Goal: Task Accomplishment & Management: Complete application form

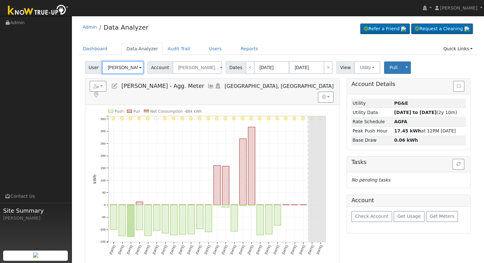
click at [120, 71] on input "[PERSON_NAME] - Agg. Meter" at bounding box center [122, 67] width 41 height 13
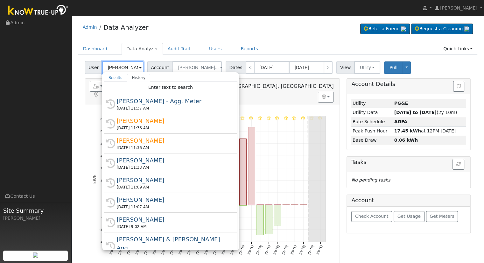
paste input "Lisa Nielsen"
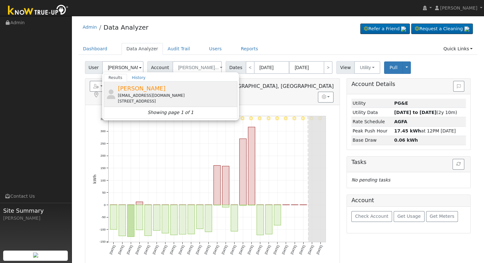
click at [145, 94] on div "lnielsenr@icloud.com" at bounding box center [177, 96] width 118 height 6
type input "[PERSON_NAME]"
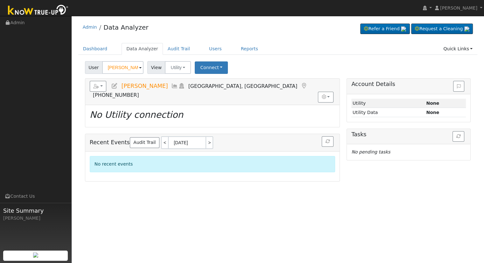
click at [113, 83] on icon at bounding box center [114, 86] width 7 height 6
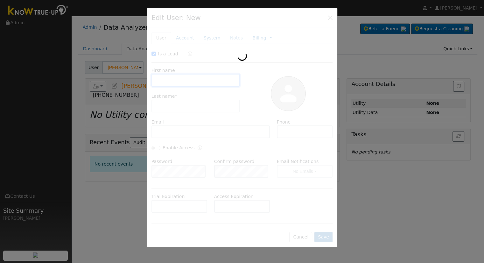
checkbox input "true"
type input "Lisa"
type input "Nielsen-Reinhardt"
type input "lnielsenr@icloud.com"
type input "8184392995"
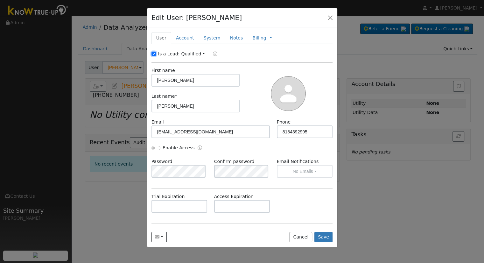
click at [152, 54] on input "Is a Lead:" at bounding box center [153, 54] width 4 height 4
checkbox input "false"
click at [151, 145] on div "Enable Access" at bounding box center [172, 147] width 43 height 7
click at [155, 146] on input "Enable Access" at bounding box center [155, 148] width 9 height 4
checkbox input "true"
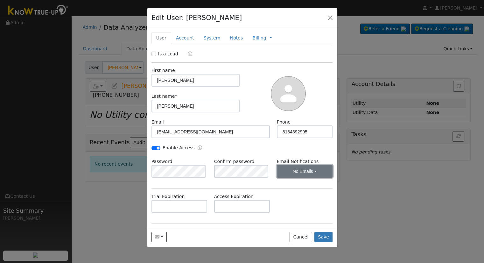
click at [300, 168] on button "No Emails" at bounding box center [305, 171] width 56 height 13
click at [297, 194] on link "Weekly Emails" at bounding box center [296, 194] width 44 height 9
click at [182, 37] on link "Account" at bounding box center [185, 38] width 28 height 12
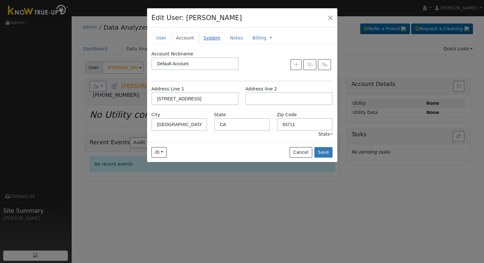
click at [207, 37] on link "System" at bounding box center [212, 38] width 26 height 12
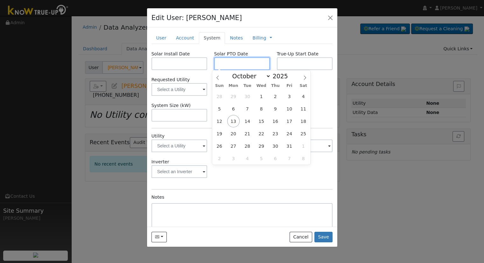
click at [232, 62] on input "text" at bounding box center [242, 63] width 56 height 13
paste input "10/10/2025"
type input "10/10/2025"
click at [174, 59] on input "text" at bounding box center [179, 63] width 56 height 13
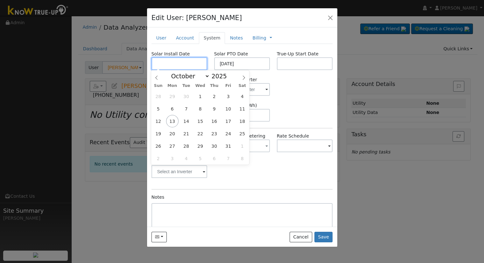
click at [182, 64] on input "text" at bounding box center [179, 63] width 56 height 13
paste input "9/16/2025"
type input "09/16/2025"
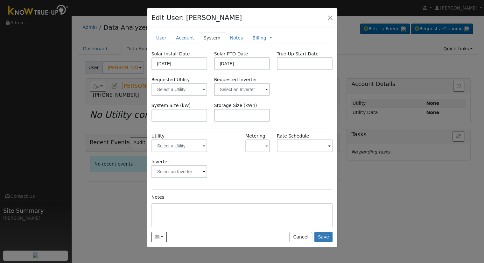
click at [287, 100] on div "Solar Install Date 09/16/2025 Solar PTO Date 10/10/2025 True-Up Start Date Requ…" at bounding box center [241, 151] width 181 height 200
click at [256, 89] on input "text" at bounding box center [242, 89] width 56 height 13
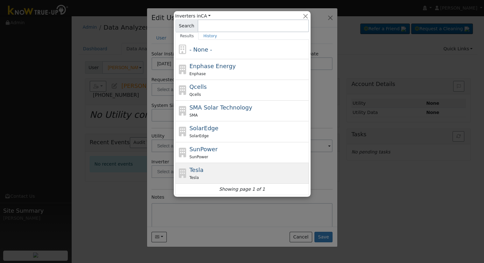
click at [223, 163] on div "Tesla Tesla" at bounding box center [242, 173] width 134 height 21
type input "Tesla"
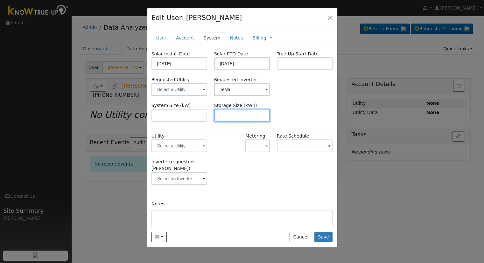
click at [224, 114] on input "text" at bounding box center [242, 115] width 56 height 13
click at [222, 118] on input "text" at bounding box center [242, 115] width 56 height 13
paste input "27.00"
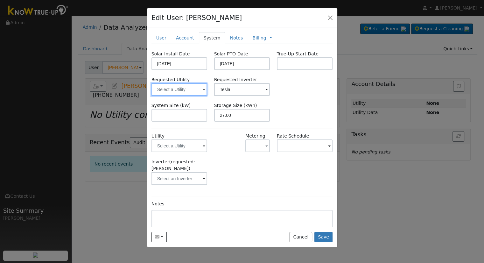
type input "27"
click at [182, 83] on input "text" at bounding box center [179, 89] width 56 height 13
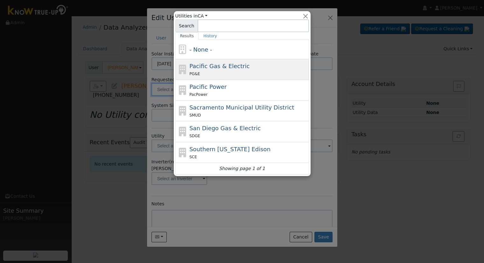
click at [215, 67] on span "Pacific Gas & Electric" at bounding box center [219, 66] width 60 height 7
type input "Pacific Gas & Electric"
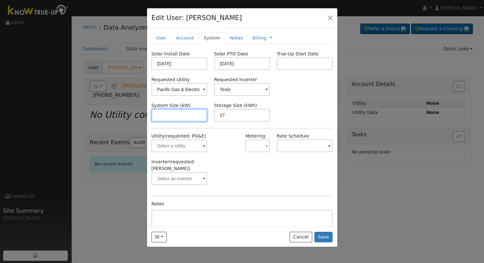
click at [196, 115] on input "text" at bounding box center [179, 115] width 56 height 13
paste input "15.400"
type input "15.4"
click at [255, 33] on div "Billing Management Billing Timeline" at bounding box center [262, 38] width 29 height 12
click at [253, 36] on link "Billing" at bounding box center [259, 38] width 14 height 7
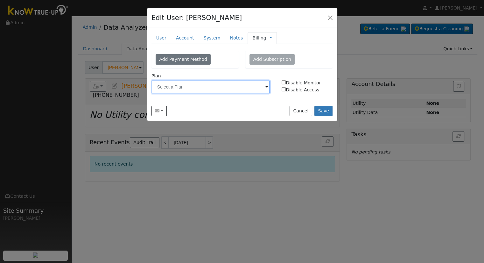
click at [217, 85] on input "text" at bounding box center [210, 87] width 119 height 13
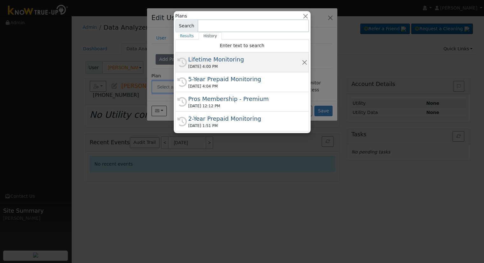
click at [218, 66] on div "[DATE] 4:00 PM" at bounding box center [244, 67] width 113 height 6
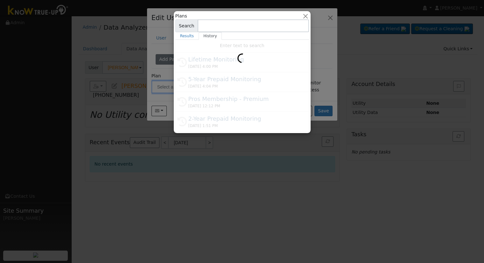
type input "Lifetime Monitoring"
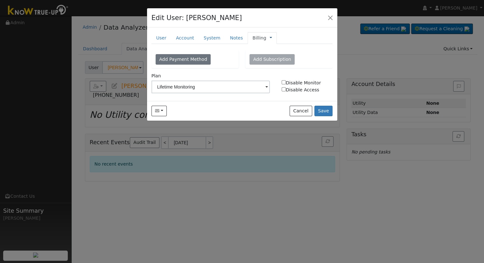
click at [270, 37] on link at bounding box center [271, 38] width 3 height 7
click at [277, 51] on link "Management" at bounding box center [292, 49] width 44 height 9
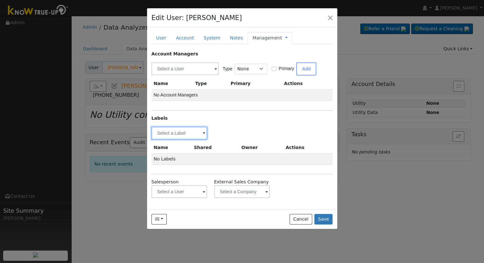
click at [185, 129] on input "text" at bounding box center [179, 133] width 56 height 13
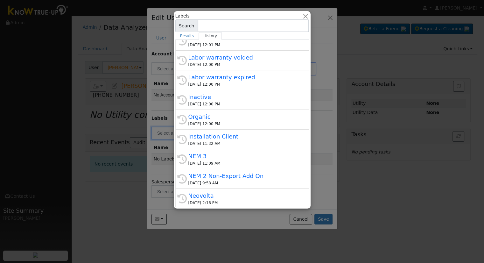
scroll to position [121, 0]
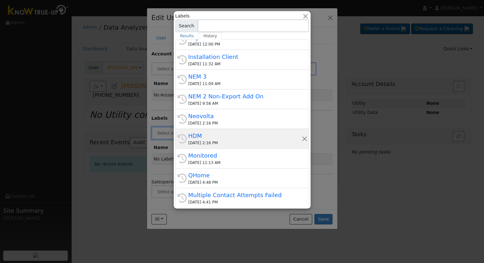
click at [214, 143] on div "[DATE] 2:16 PM" at bounding box center [244, 143] width 113 height 6
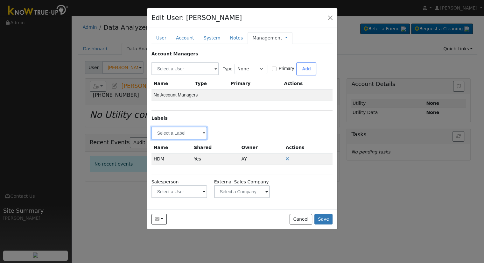
click at [201, 129] on input "text" at bounding box center [179, 133] width 56 height 13
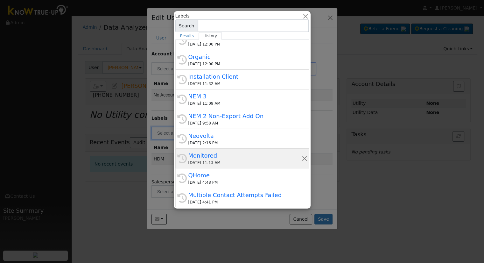
click at [217, 161] on div "10/10/2025 11:13 AM" at bounding box center [244, 163] width 113 height 6
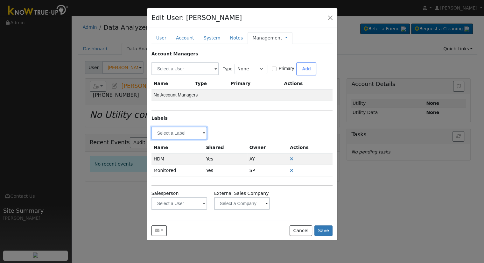
click at [192, 133] on input "text" at bounding box center [179, 133] width 56 height 13
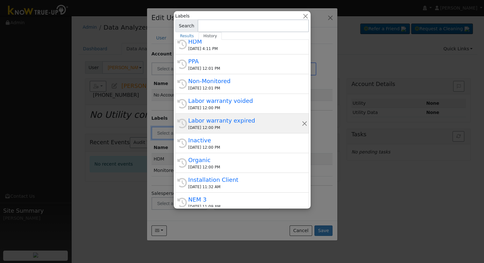
scroll to position [95, 0]
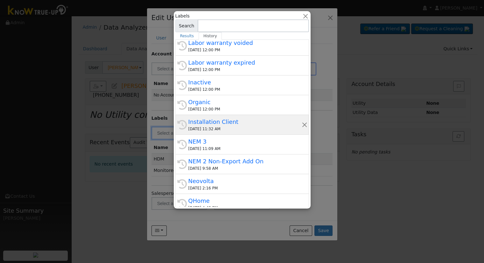
click at [247, 123] on div "Installation Client" at bounding box center [244, 121] width 113 height 9
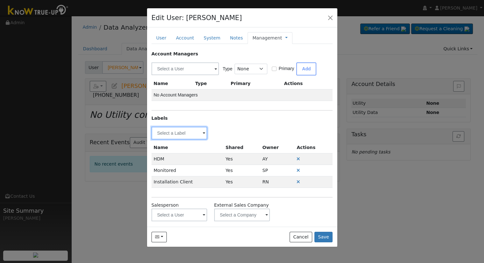
click at [164, 132] on input "text" at bounding box center [179, 133] width 56 height 13
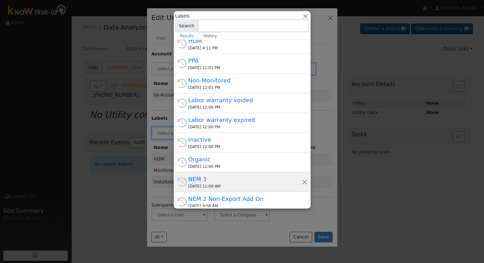
scroll to position [121, 0]
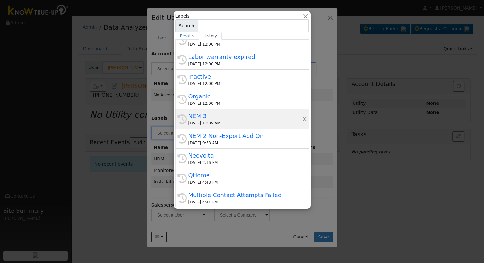
click at [219, 120] on div "[DATE] 11:09 AM" at bounding box center [244, 123] width 113 height 6
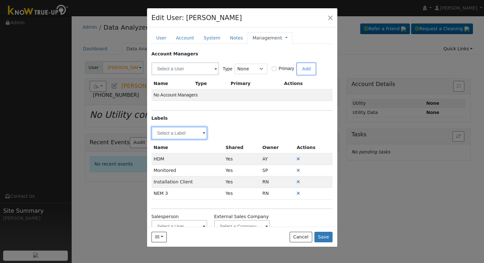
click at [172, 135] on input "text" at bounding box center [179, 133] width 56 height 13
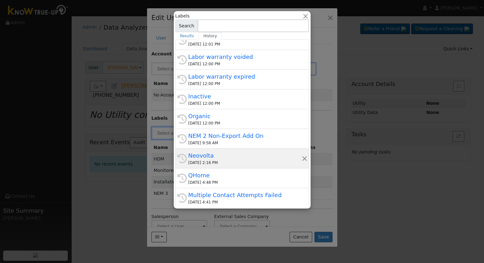
scroll to position [0, 0]
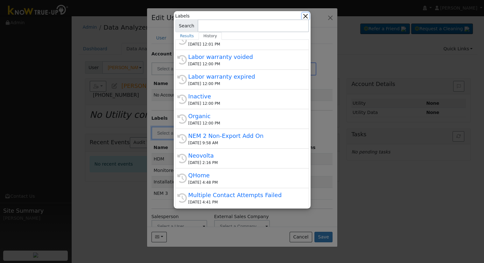
click at [304, 15] on button "button" at bounding box center [305, 16] width 7 height 7
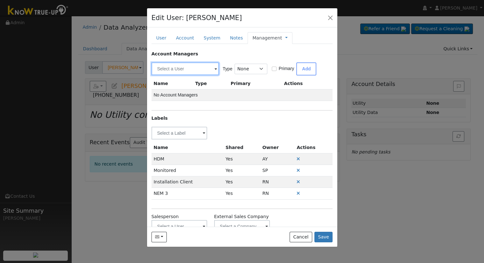
click at [198, 68] on input "text" at bounding box center [184, 68] width 67 height 13
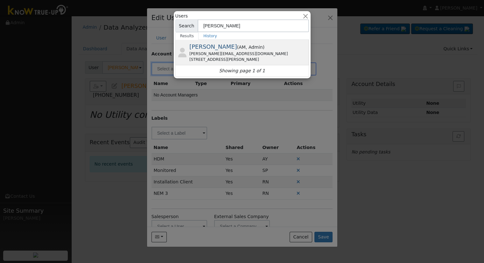
type input "Chuck"
click at [214, 57] on div "8166 North Rowell Avenue, Fresno, CA 93720" at bounding box center [248, 60] width 118 height 6
type input "[PERSON_NAME]"
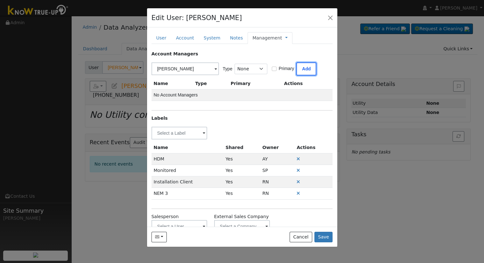
click at [301, 70] on button "Add" at bounding box center [306, 68] width 20 height 13
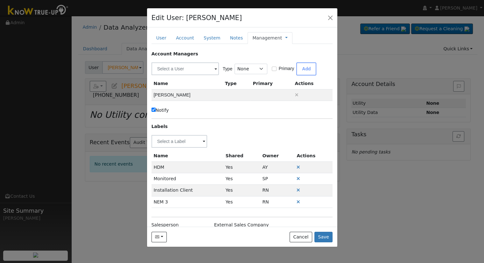
click at [158, 111] on label "Notify" at bounding box center [160, 110] width 18 height 7
click at [156, 111] on input "Notify" at bounding box center [153, 110] width 4 height 4
checkbox input "false"
click at [257, 37] on link "Management" at bounding box center [267, 38] width 30 height 7
click at [286, 55] on link "Billing" at bounding box center [307, 58] width 44 height 9
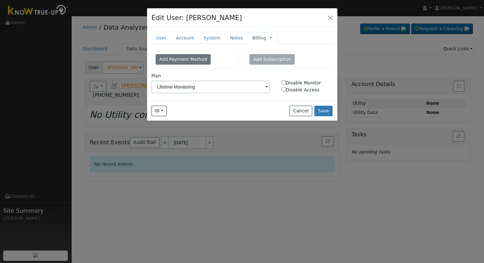
click at [266, 37] on span "Management Billing Timeline" at bounding box center [269, 37] width 6 height 5
click at [266, 38] on span "Management Billing Timeline" at bounding box center [269, 37] width 6 height 5
click at [270, 37] on link at bounding box center [271, 38] width 3 height 7
click at [274, 48] on link "Management" at bounding box center [292, 49] width 44 height 9
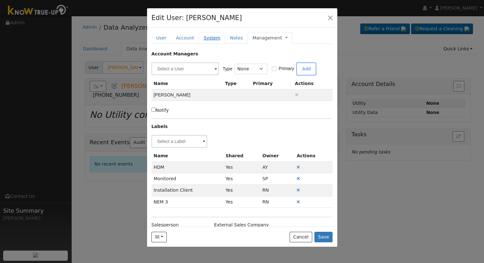
click at [207, 40] on link "System" at bounding box center [212, 38] width 26 height 12
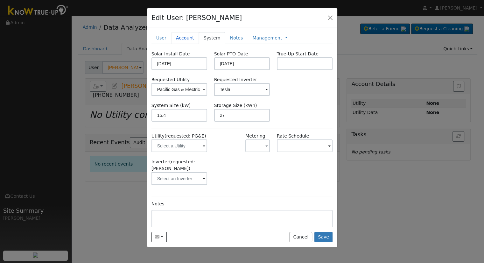
click at [190, 36] on link "Account" at bounding box center [185, 38] width 28 height 12
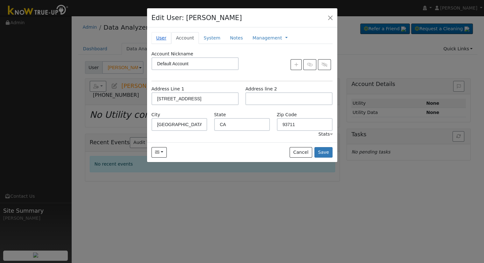
click at [161, 37] on link "User" at bounding box center [161, 38] width 20 height 12
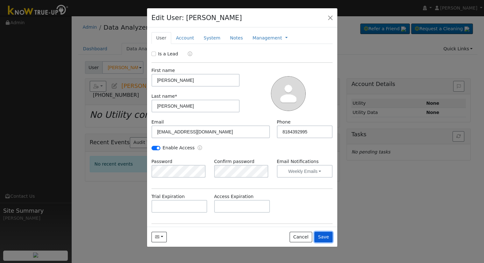
drag, startPoint x: 326, startPoint y: 238, endPoint x: 325, endPoint y: 224, distance: 14.4
click at [329, 233] on button "Save" at bounding box center [323, 237] width 18 height 11
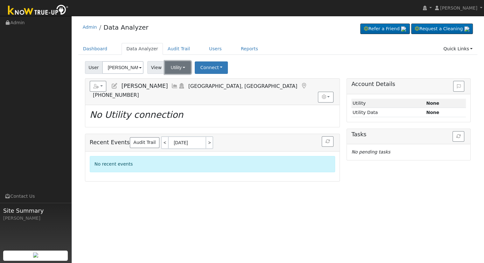
click at [178, 65] on button "Utility" at bounding box center [178, 67] width 26 height 13
click at [254, 65] on div "User Lisa Nielsen-Reinhardt Account Default Account Default Account 2663 West S…" at bounding box center [278, 66] width 388 height 15
click at [124, 70] on input "[PERSON_NAME]" at bounding box center [122, 67] width 41 height 13
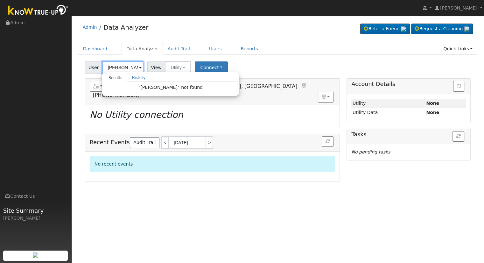
click at [113, 70] on input "Ashley Long" at bounding box center [122, 67] width 41 height 13
paste input "ashleyklong31@gmail.com"
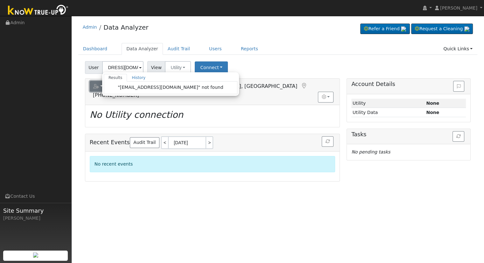
click at [96, 86] on icon "button" at bounding box center [96, 86] width 6 height 4
type input "[PERSON_NAME]"
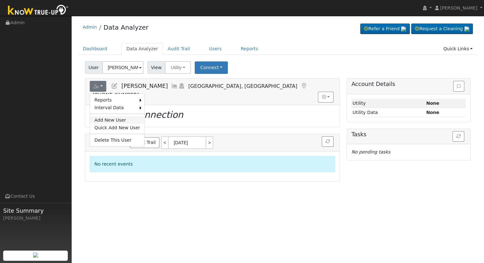
click at [107, 117] on link "Add New User" at bounding box center [117, 120] width 54 height 8
checkbox input "false"
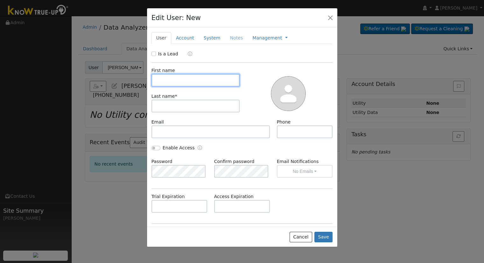
click at [205, 76] on input "text" at bounding box center [195, 80] width 88 height 13
paste input "Ashley and Linda Stindt"
type input "Ashley and Linda Stindt"
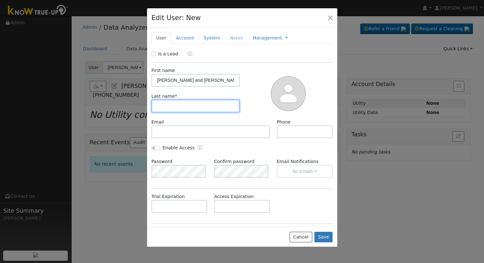
click at [172, 110] on input "text" at bounding box center [195, 106] width 88 height 13
click at [204, 106] on input "text" at bounding box center [195, 106] width 88 height 13
paste input "Long"
type input "Long"
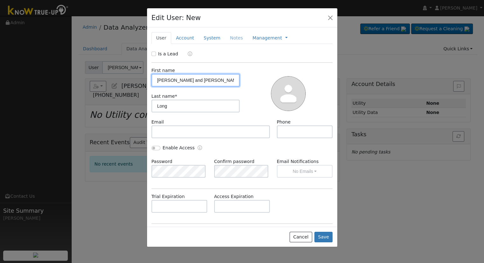
click at [155, 81] on input "Ashley and Linda Stindt" at bounding box center [195, 80] width 88 height 13
drag, startPoint x: 178, startPoint y: 83, endPoint x: 172, endPoint y: 83, distance: 6.4
click at [172, 83] on input "Ashley and Linda Stindt" at bounding box center [195, 80] width 88 height 13
type input "Ashley & Linda Stindt"
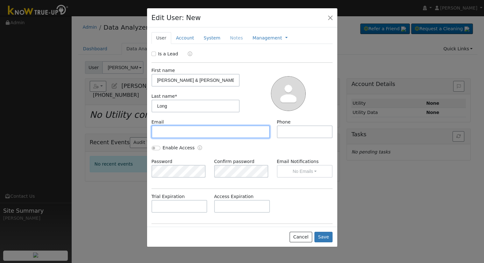
click at [171, 133] on input "text" at bounding box center [210, 131] width 119 height 13
click at [182, 132] on input "text" at bounding box center [210, 131] width 119 height 13
paste input "ashleyklong31@gmail.com"
type input "ashleyklong31@gmail.com"
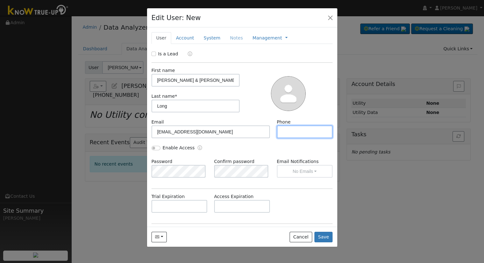
click at [294, 132] on input "text" at bounding box center [305, 131] width 56 height 13
click at [288, 133] on input "text" at bounding box center [305, 131] width 56 height 13
paste input "(720) 505-1607"
type input "(720) 505-1607"
click at [294, 147] on div "Enable Access" at bounding box center [242, 151] width 188 height 14
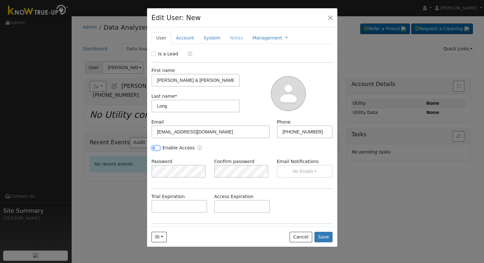
click at [151, 147] on input "Enable Access" at bounding box center [155, 148] width 9 height 4
checkbox input "true"
click at [151, 174] on div "Password" at bounding box center [179, 167] width 63 height 19
click at [290, 166] on button "No Emails" at bounding box center [305, 171] width 56 height 13
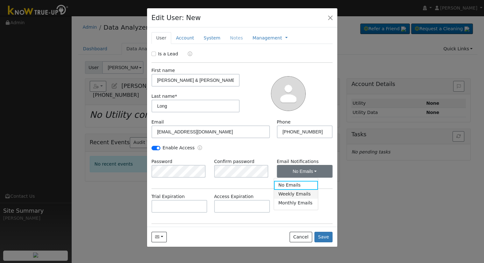
click at [296, 194] on link "Weekly Emails" at bounding box center [296, 194] width 44 height 9
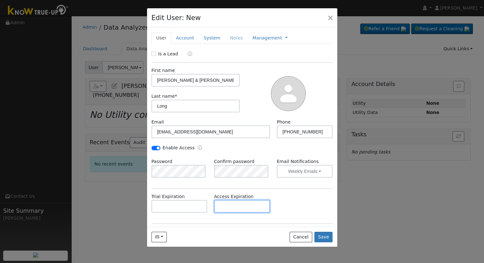
click at [225, 205] on input "text" at bounding box center [242, 206] width 56 height 13
paste input "[DATE]"
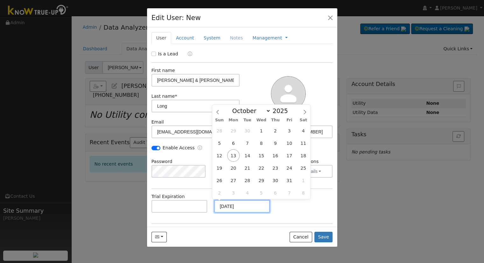
type input "[DATE]"
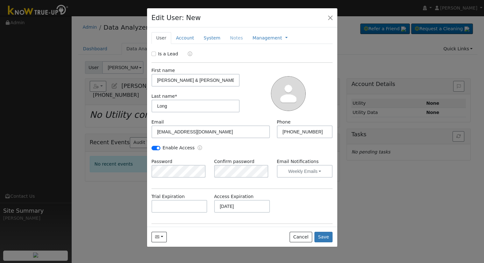
click at [292, 215] on div "Trial Expiration Access Expiration [DATE]" at bounding box center [242, 206] width 188 height 26
click at [176, 38] on link "Account" at bounding box center [185, 38] width 28 height 12
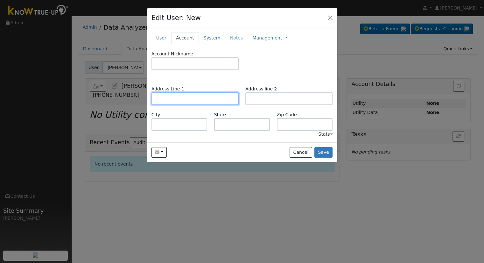
click at [163, 102] on input "text" at bounding box center [194, 98] width 87 height 13
paste input "4433 North 9th Street"
type input "4433 North 9th Street"
type input "[GEOGRAPHIC_DATA]"
type input "CA"
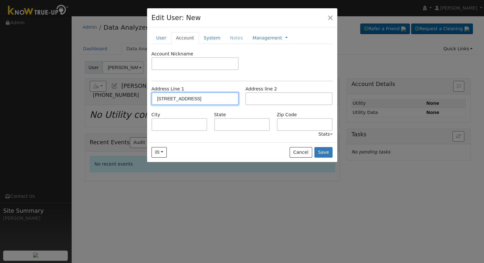
type input "93726"
click at [205, 37] on link "System" at bounding box center [212, 38] width 26 height 12
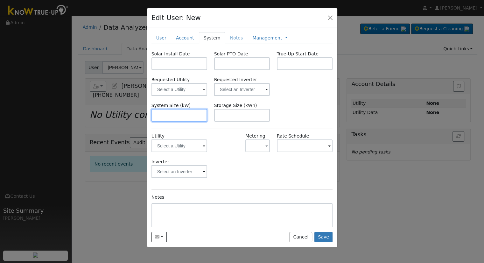
paste input "7.380"
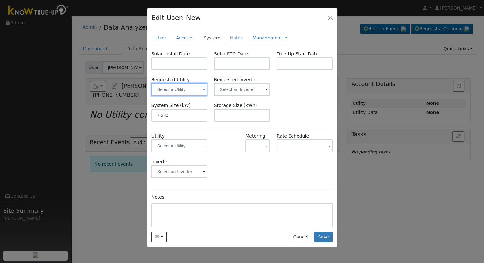
type input "7.4"
click at [182, 87] on input "text" at bounding box center [179, 89] width 56 height 13
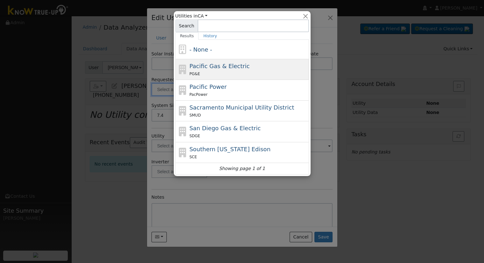
click at [232, 67] on span "Pacific Gas & Electric" at bounding box center [219, 66] width 60 height 7
type input "Pacific Gas & Electric"
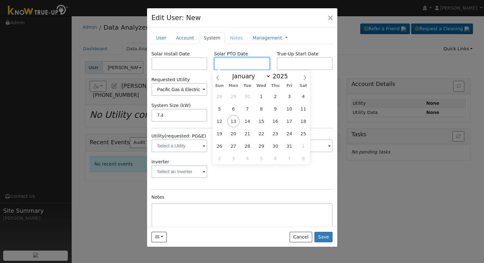
paste input "[DATE]"
type input "[DATE]"
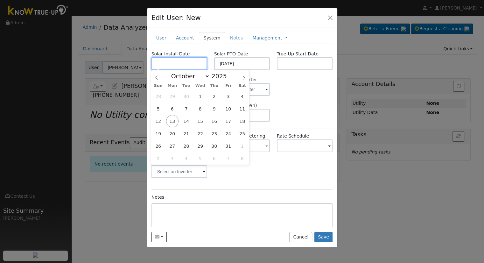
click at [181, 62] on input "text" at bounding box center [179, 63] width 56 height 13
paste input "7/17/2025"
type input "07/17/2025"
click at [279, 101] on div "Solar Install Date 07/17/2025 Solar PTO Date 10/13/2025 True-Up Start Date Requ…" at bounding box center [241, 151] width 181 height 200
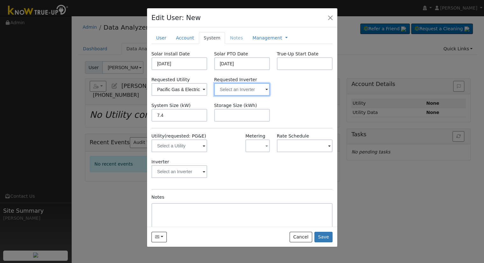
click at [261, 89] on input "text" at bounding box center [242, 89] width 56 height 13
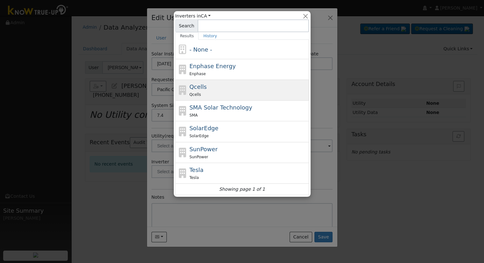
click at [247, 87] on div "Qcells Qcells" at bounding box center [248, 89] width 118 height 15
type input "Qcells"
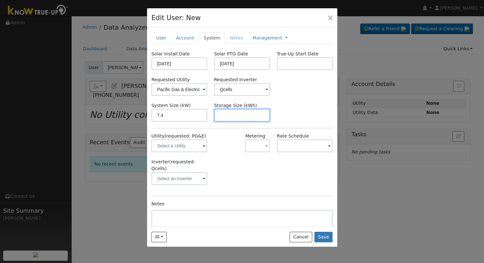
click at [226, 116] on input "text" at bounding box center [242, 115] width 56 height 13
paste input "15.00"
type input "15"
click at [258, 39] on link "Management" at bounding box center [267, 38] width 30 height 7
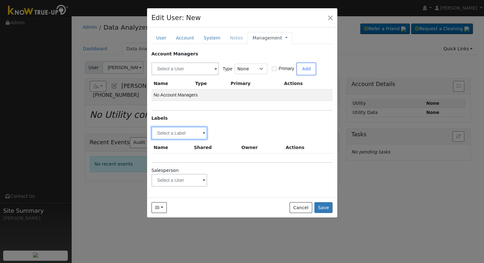
click at [202, 127] on input "text" at bounding box center [179, 133] width 56 height 13
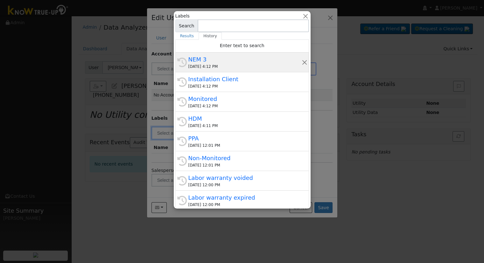
click at [231, 68] on div "[DATE] 4:12 PM" at bounding box center [244, 67] width 113 height 6
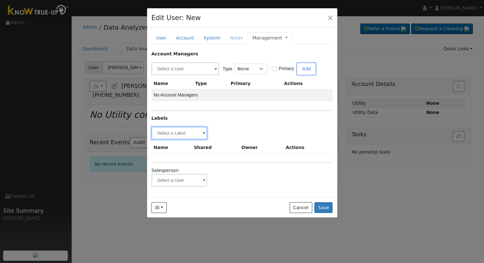
click at [186, 128] on input "text" at bounding box center [179, 133] width 56 height 13
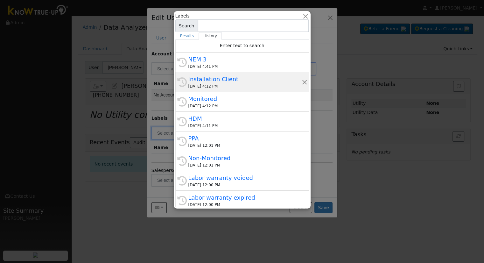
click at [220, 84] on div "[DATE] 4:12 PM" at bounding box center [244, 86] width 113 height 6
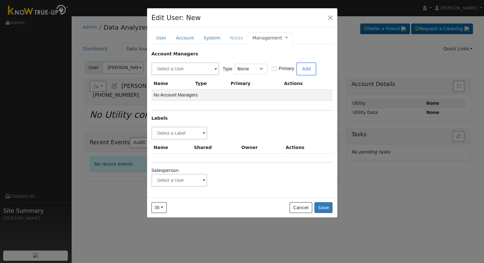
click at [269, 37] on link "Management" at bounding box center [267, 38] width 30 height 7
click at [285, 55] on link "Billing" at bounding box center [307, 58] width 44 height 9
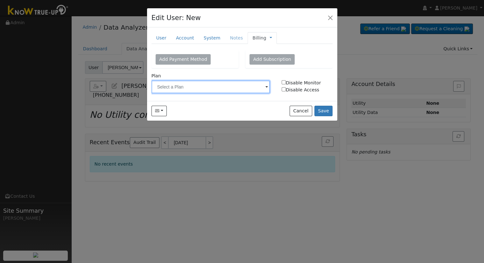
click at [202, 89] on input "text" at bounding box center [210, 87] width 119 height 13
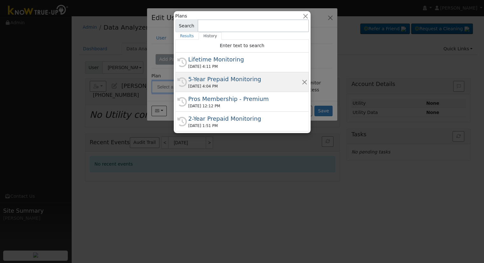
click at [229, 81] on div "5-Year Prepaid Monitoring" at bounding box center [244, 79] width 113 height 9
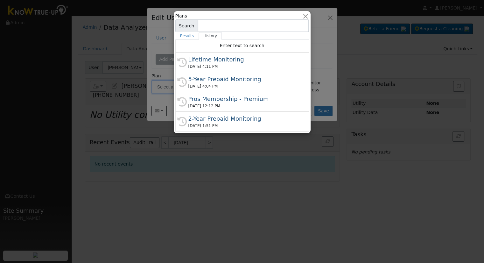
type input "5-Year Prepaid Monitoring"
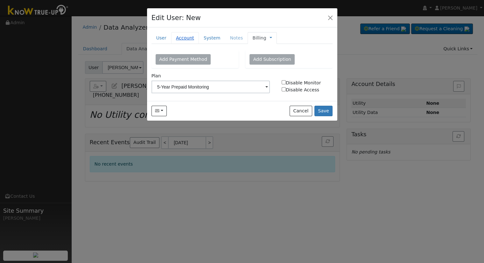
click at [191, 39] on link "Account" at bounding box center [185, 38] width 28 height 12
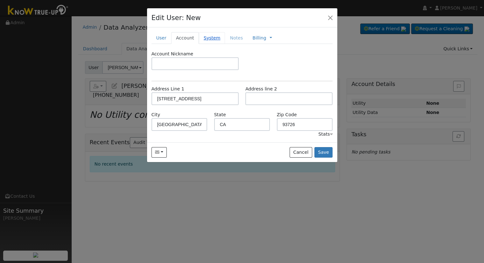
click at [205, 38] on link "System" at bounding box center [212, 38] width 26 height 12
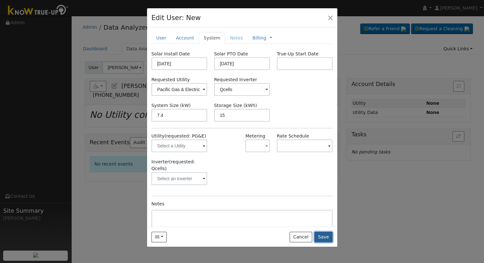
click at [325, 233] on button "Save" at bounding box center [323, 237] width 18 height 11
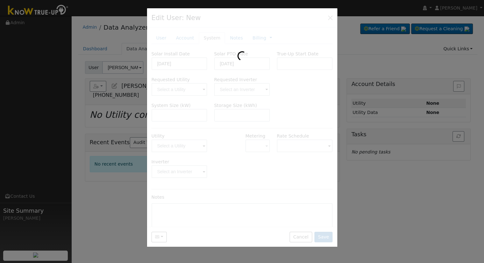
type input "[PERSON_NAME] & [PERSON_NAME] Long"
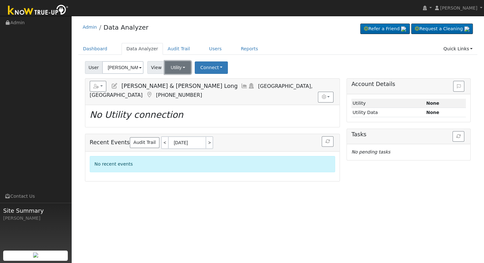
click at [173, 70] on button "Utility" at bounding box center [178, 67] width 26 height 13
click at [116, 86] on icon at bounding box center [114, 86] width 7 height 6
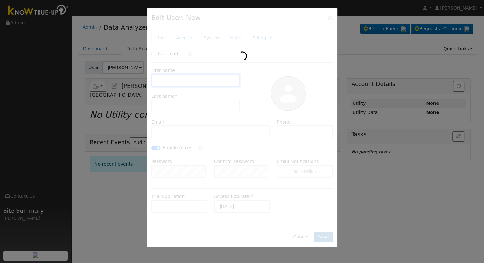
type input "Ashley & Linda Stindt"
type input "Long"
type input "ashleyklong31@gmail.com"
type input "(720) 505-1607"
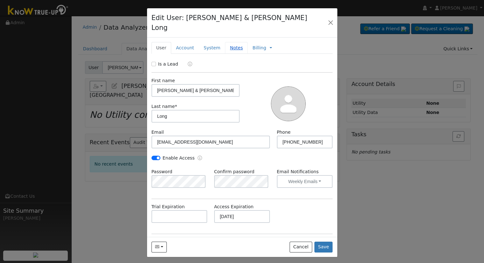
click at [232, 42] on link "Notes" at bounding box center [236, 48] width 23 height 12
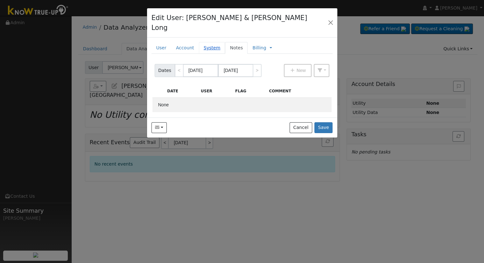
click at [205, 42] on link "System" at bounding box center [212, 48] width 26 height 12
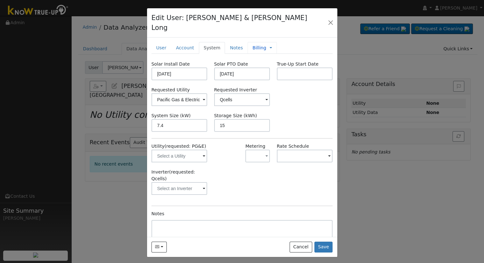
click at [252, 45] on link "Billing" at bounding box center [259, 48] width 14 height 7
type input "5-Year Prepaid Monitoring"
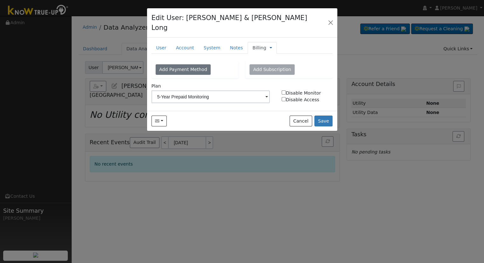
click at [270, 45] on link at bounding box center [271, 48] width 3 height 7
click at [270, 55] on link "Management" at bounding box center [292, 59] width 44 height 9
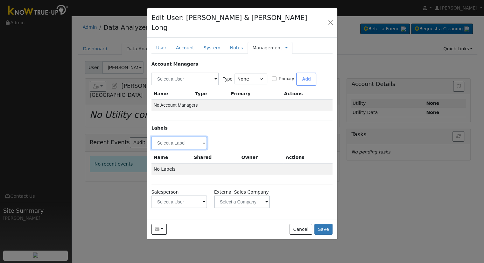
click at [176, 137] on input "text" at bounding box center [179, 143] width 56 height 13
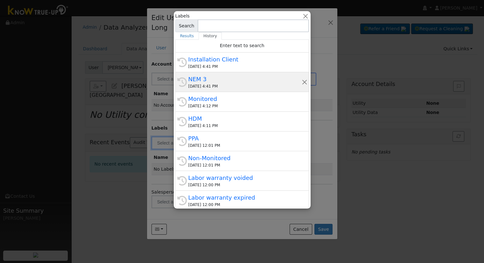
click at [208, 81] on div "NEM 3" at bounding box center [244, 79] width 113 height 9
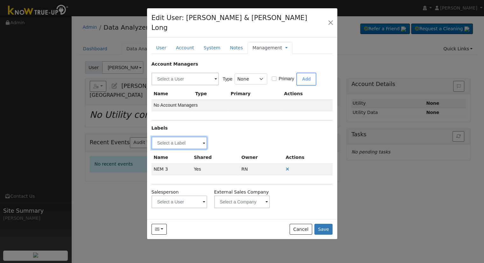
click at [183, 137] on input "text" at bounding box center [179, 143] width 56 height 13
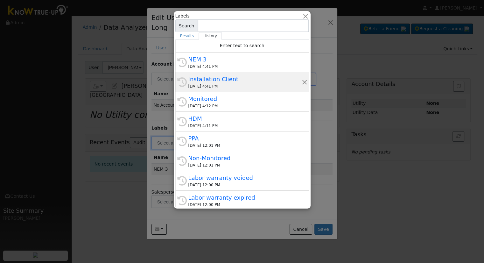
click at [225, 83] on div "Installation Client" at bounding box center [244, 79] width 113 height 9
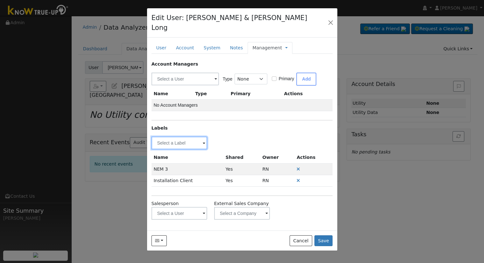
click at [191, 137] on input "text" at bounding box center [179, 143] width 56 height 13
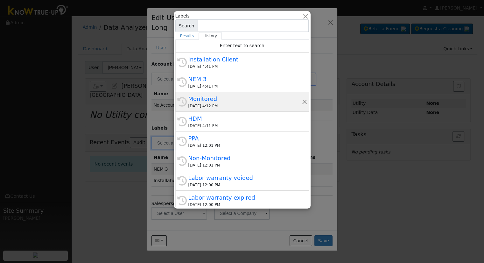
click at [221, 106] on div "[DATE] 4:12 PM" at bounding box center [244, 106] width 113 height 6
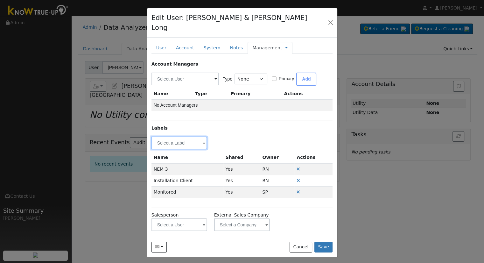
click at [194, 137] on input "text" at bounding box center [179, 143] width 56 height 13
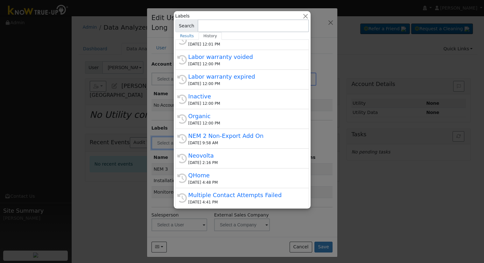
click at [174, 134] on div "Labels All Utilities All States AL AK AZ AR CA CO CT DE FL GA HI ID IL IN IA KS…" at bounding box center [242, 109] width 137 height 197
click at [162, 115] on div at bounding box center [242, 131] width 484 height 263
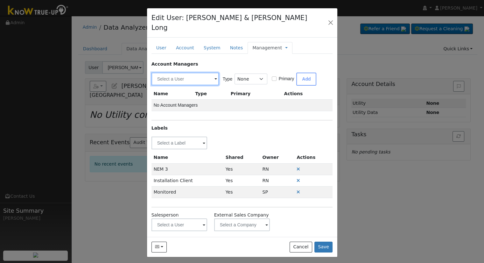
click at [207, 73] on input "text" at bounding box center [184, 79] width 67 height 13
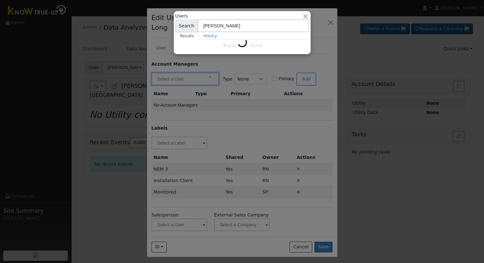
drag, startPoint x: 232, startPoint y: 25, endPoint x: 183, endPoint y: 21, distance: 49.2
click at [183, 21] on div "Search Bryce Adams" at bounding box center [242, 25] width 134 height 13
type input "Bryce Adams"
click at [304, 16] on button "button" at bounding box center [305, 16] width 7 height 7
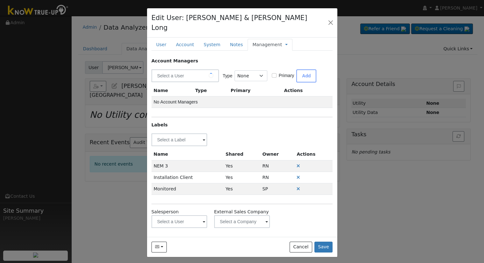
scroll to position [4, 0]
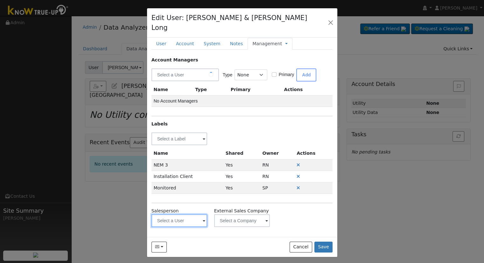
click at [181, 214] on input "text" at bounding box center [179, 220] width 56 height 13
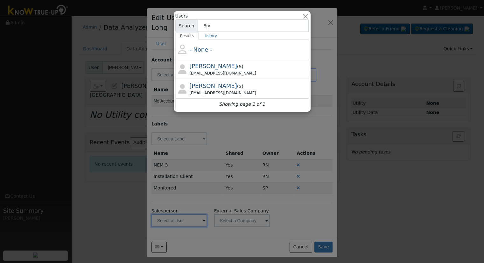
type input "Bry"
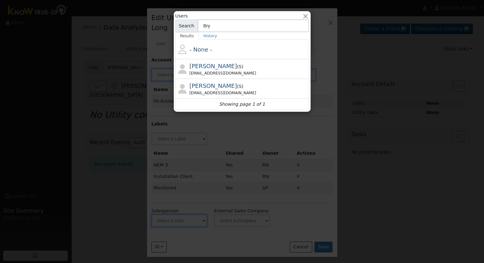
type input "ce Ada"
click at [214, 26] on input "Bry" at bounding box center [253, 25] width 111 height 13
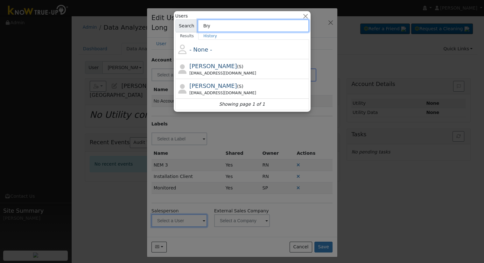
click at [214, 26] on input "Bry" at bounding box center [253, 25] width 111 height 13
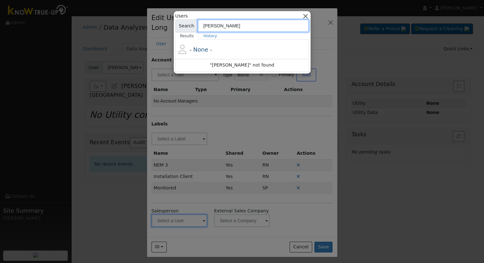
type input "Adams"
click at [306, 18] on button "button" at bounding box center [305, 16] width 7 height 7
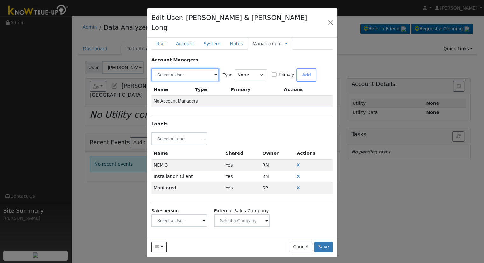
click at [199, 68] on input "text" at bounding box center [184, 74] width 67 height 13
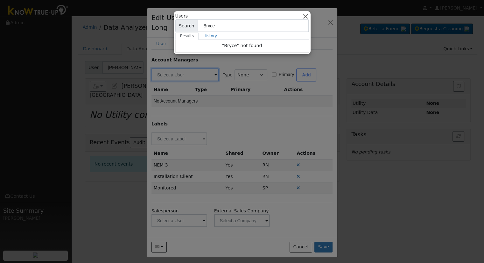
type input "Bryce"
click at [306, 14] on button "button" at bounding box center [305, 16] width 7 height 7
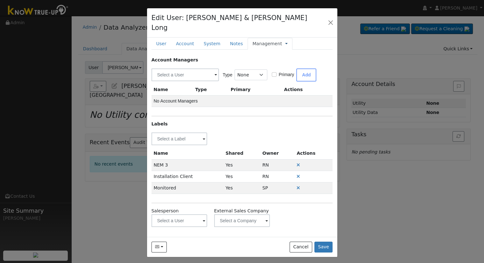
click at [285, 40] on link at bounding box center [286, 43] width 3 height 7
click at [285, 60] on link "Billing" at bounding box center [307, 64] width 44 height 9
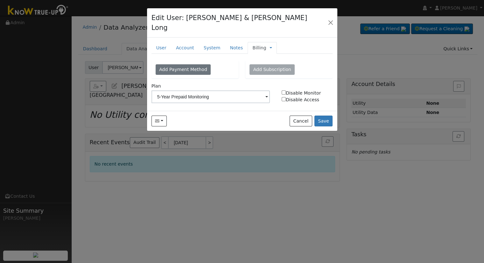
scroll to position [0, 0]
click at [187, 42] on link "Account" at bounding box center [185, 48] width 28 height 12
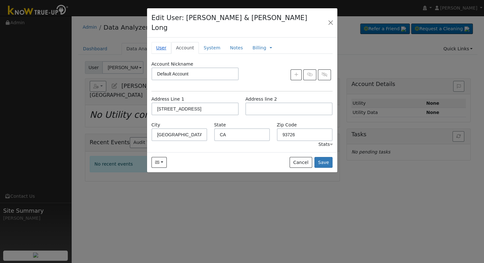
click at [162, 42] on link "User" at bounding box center [161, 48] width 20 height 12
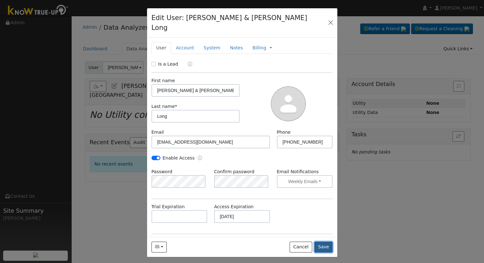
click at [328, 242] on button "Save" at bounding box center [323, 247] width 18 height 11
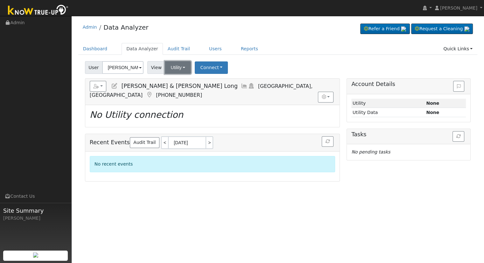
click at [181, 61] on button "Utility" at bounding box center [178, 67] width 26 height 13
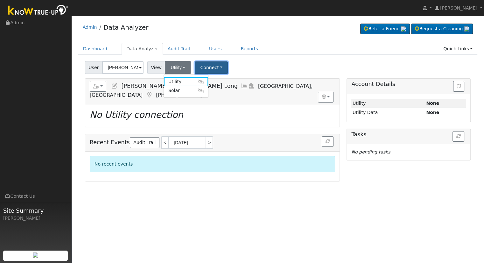
click at [212, 69] on button "Connect" at bounding box center [211, 67] width 33 height 12
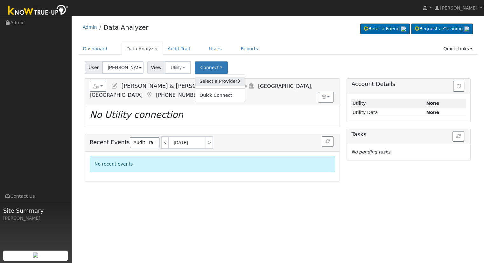
click at [218, 82] on link "Select a Provider" at bounding box center [220, 81] width 50 height 9
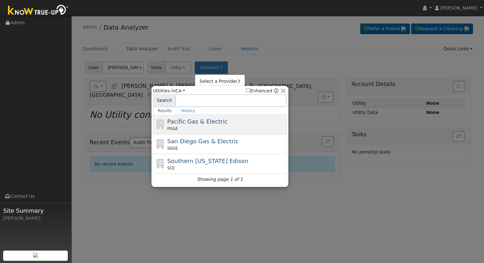
click at [215, 126] on div "PG&E" at bounding box center [226, 129] width 118 height 6
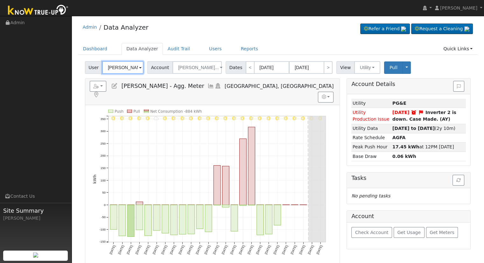
click at [127, 71] on input "[PERSON_NAME] - Agg. Meter" at bounding box center [122, 67] width 41 height 13
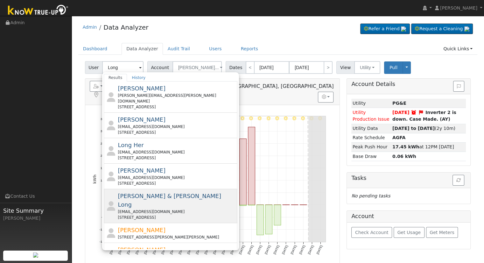
click at [174, 209] on div "ashleyklong31@gmail.com" at bounding box center [177, 212] width 118 height 6
type input "[PERSON_NAME] & [PERSON_NAME] Long"
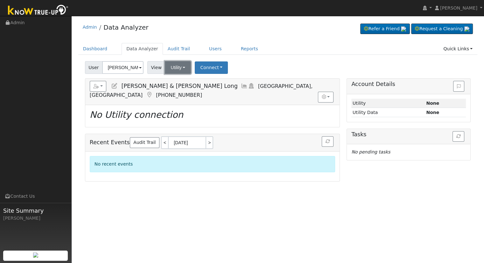
click at [168, 68] on button "Utility" at bounding box center [178, 67] width 26 height 13
click at [190, 88] on link "Solar" at bounding box center [186, 90] width 44 height 9
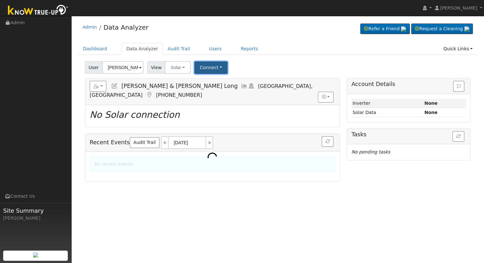
click at [206, 67] on button "Connect" at bounding box center [210, 67] width 33 height 12
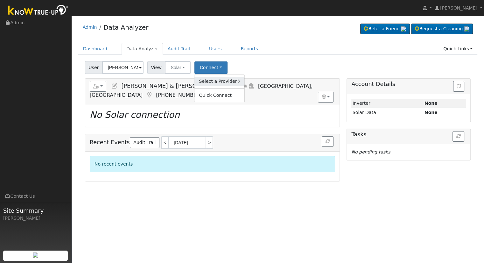
click at [211, 79] on link "Select a Provider" at bounding box center [219, 81] width 50 height 9
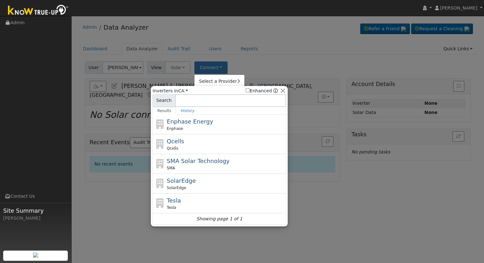
click at [190, 99] on input at bounding box center [230, 100] width 111 height 13
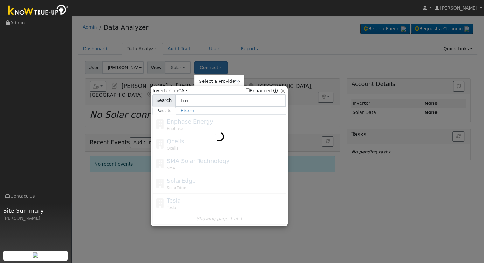
type input "Long"
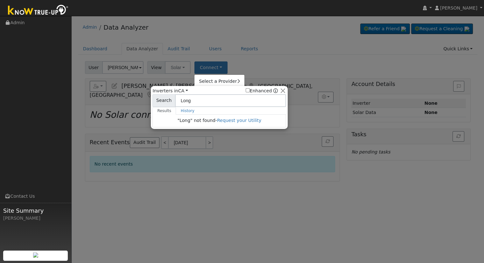
drag, startPoint x: 196, startPoint y: 102, endPoint x: 164, endPoint y: 97, distance: 31.8
click at [164, 97] on div "Search Long" at bounding box center [219, 100] width 134 height 13
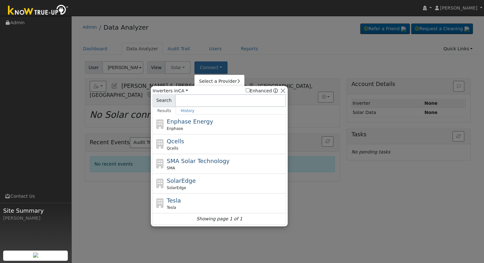
click at [269, 55] on div at bounding box center [242, 131] width 484 height 263
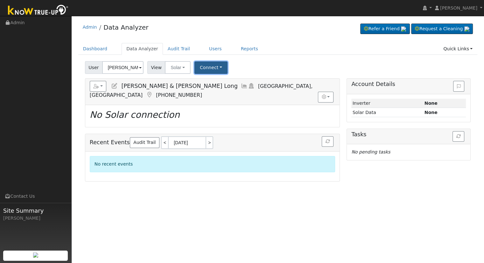
click at [212, 67] on button "Connect" at bounding box center [210, 67] width 33 height 12
click at [215, 82] on link "Select a Provider" at bounding box center [219, 81] width 50 height 9
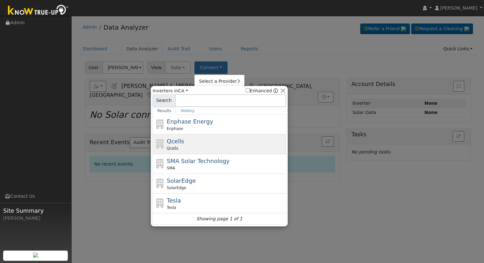
click at [200, 149] on div "Qcells" at bounding box center [226, 148] width 118 height 6
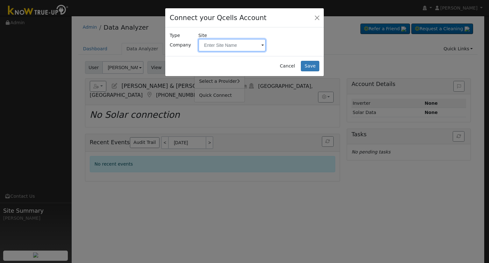
click at [229, 42] on input "text" at bounding box center [231, 45] width 67 height 13
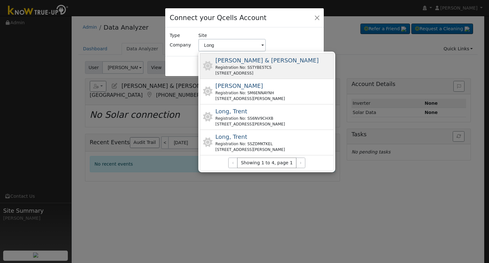
click at [236, 61] on span "Long, Ashley & Linda Stindt" at bounding box center [266, 60] width 103 height 7
type input "Long, Ashley & Linda Stindt"
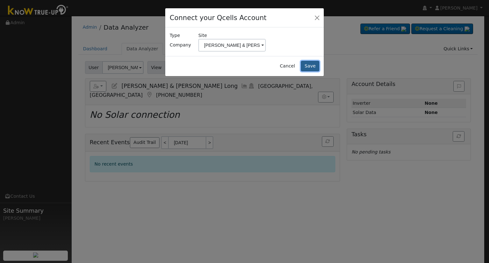
click at [308, 65] on button "Save" at bounding box center [310, 66] width 18 height 11
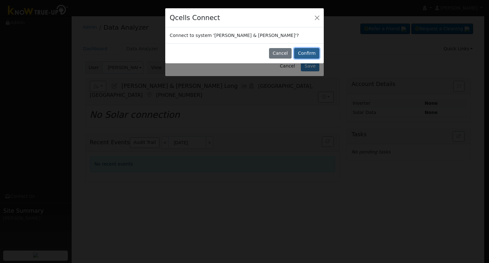
click at [308, 51] on button "Confirm" at bounding box center [306, 53] width 25 height 11
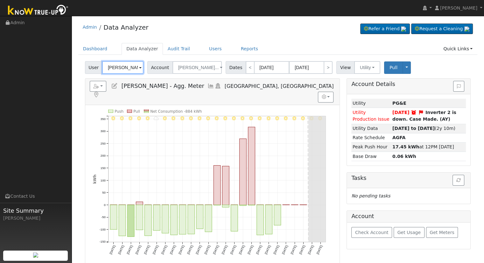
click at [129, 67] on input "[PERSON_NAME] - Agg. Meter" at bounding box center [122, 67] width 41 height 13
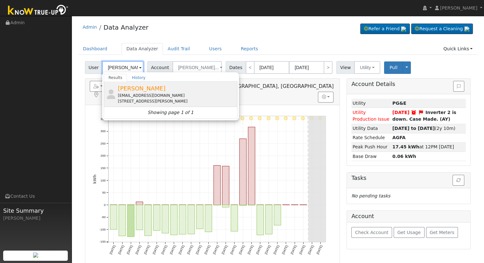
type input "[PERSON_NAME]"
click at [136, 99] on div "[STREET_ADDRESS][PERSON_NAME]" at bounding box center [177, 101] width 118 height 6
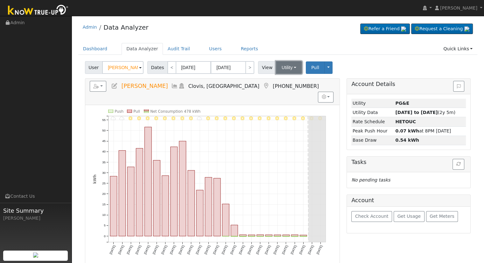
click at [283, 72] on button "Utility" at bounding box center [289, 67] width 26 height 13
click at [111, 85] on icon at bounding box center [114, 86] width 7 height 6
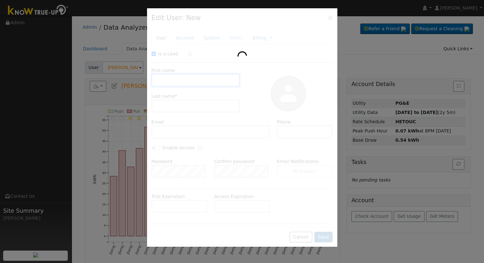
checkbox input "true"
type input "[PERSON_NAME]"
type input "Sears"
type input "[EMAIL_ADDRESS][DOMAIN_NAME]"
type input "[PHONE_NUMBER]"
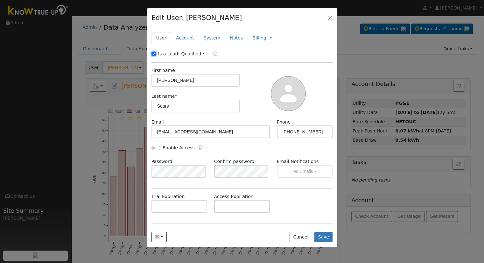
click at [153, 53] on input "Is a Lead:" at bounding box center [153, 54] width 4 height 4
checkbox input "false"
click at [154, 148] on input "Enable Access" at bounding box center [155, 148] width 9 height 4
checkbox input "true"
click at [313, 171] on button "No Emails" at bounding box center [305, 171] width 56 height 13
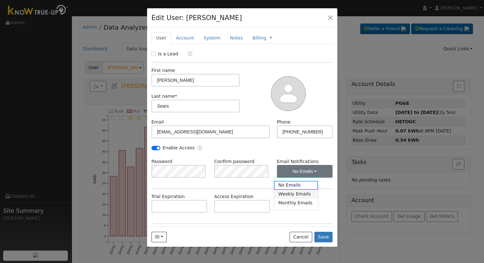
click at [304, 195] on link "Weekly Emails" at bounding box center [296, 194] width 44 height 9
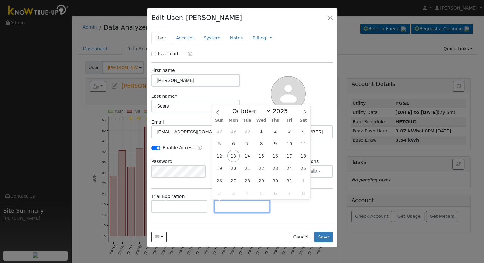
click at [230, 207] on input "text" at bounding box center [242, 206] width 56 height 13
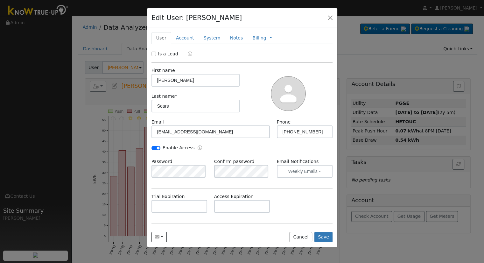
click at [290, 210] on div "Trial Expiration Access Expiration" at bounding box center [242, 206] width 188 height 26
click at [181, 35] on link "Account" at bounding box center [185, 38] width 28 height 12
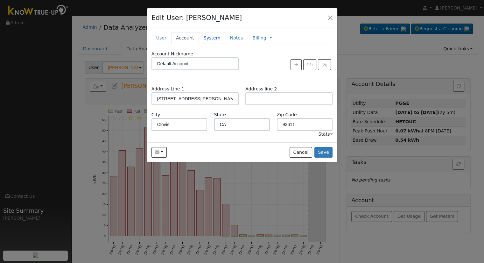
click at [203, 36] on link "System" at bounding box center [212, 38] width 26 height 12
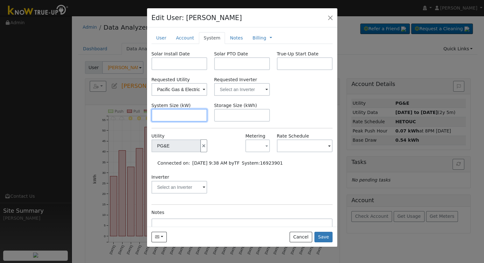
click at [200, 114] on input "text" at bounding box center [179, 115] width 56 height 13
paste input "8.610"
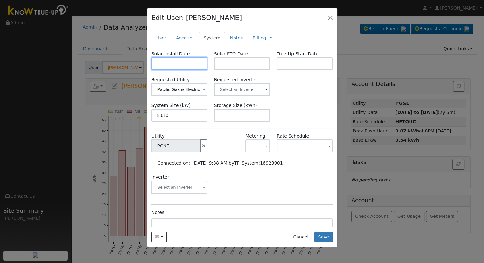
type input "8.6"
click at [184, 63] on input "text" at bounding box center [179, 63] width 56 height 13
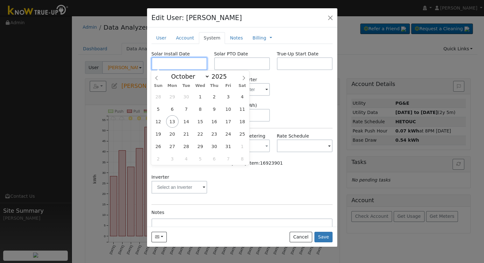
click at [183, 67] on input "text" at bounding box center [179, 63] width 56 height 13
paste input "[DATE]"
type input "[DATE]"
drag, startPoint x: 225, startPoint y: 63, endPoint x: 219, endPoint y: 66, distance: 6.3
click at [225, 63] on input "text" at bounding box center [242, 63] width 56 height 13
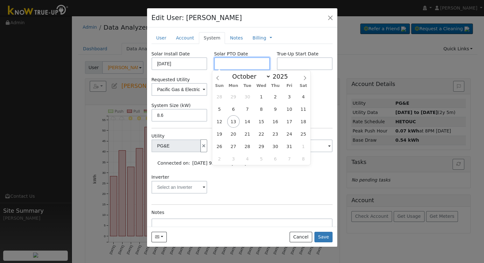
click at [224, 63] on input "text" at bounding box center [242, 63] width 56 height 13
paste input "[DATE]"
type input "[DATE]"
click at [280, 194] on div "Inverter" at bounding box center [242, 187] width 188 height 26
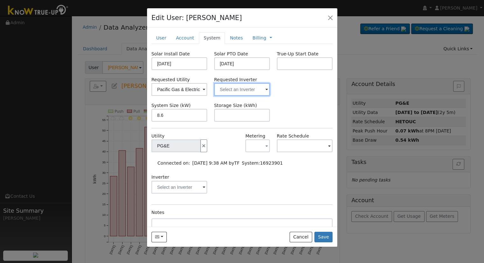
click at [229, 89] on input "text" at bounding box center [242, 89] width 56 height 13
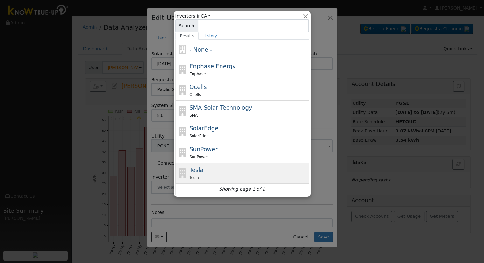
click at [219, 166] on div "Tesla Tesla" at bounding box center [248, 172] width 118 height 15
type input "Tesla"
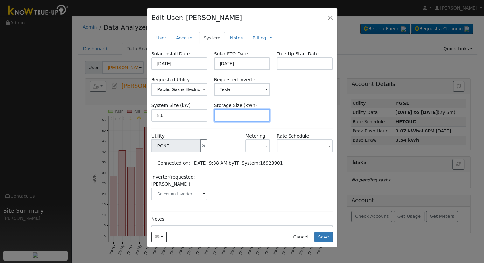
click at [249, 113] on input "text" at bounding box center [242, 115] width 56 height 13
click at [231, 115] on input "text" at bounding box center [242, 115] width 56 height 13
paste input "13.50"
type input "13.5"
click at [233, 37] on link "Notes" at bounding box center [236, 38] width 23 height 12
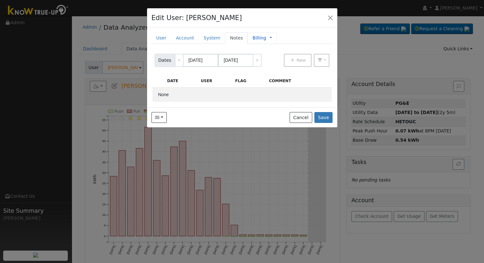
click at [252, 35] on link "Billing" at bounding box center [259, 38] width 14 height 7
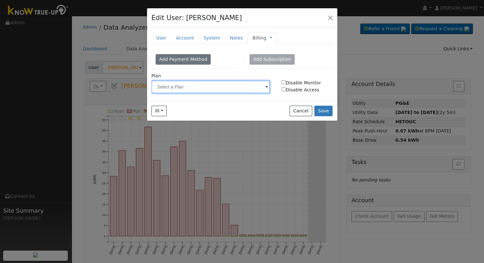
click at [216, 83] on input "text" at bounding box center [210, 87] width 119 height 13
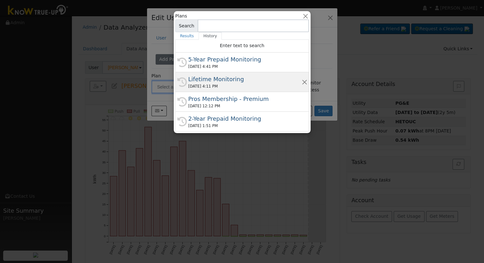
click at [206, 80] on div "Lifetime Monitoring" at bounding box center [244, 79] width 113 height 9
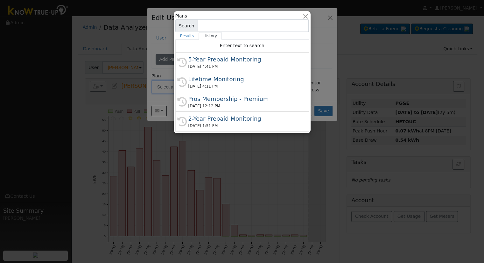
type input "Lifetime Monitoring"
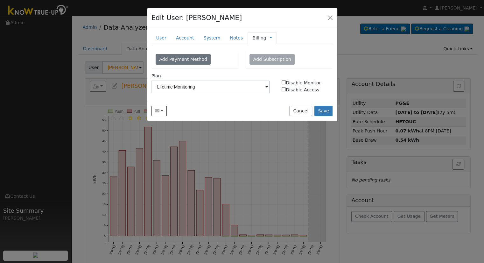
click at [253, 38] on link "Billing" at bounding box center [259, 38] width 14 height 7
click at [276, 50] on link "Management" at bounding box center [292, 49] width 44 height 9
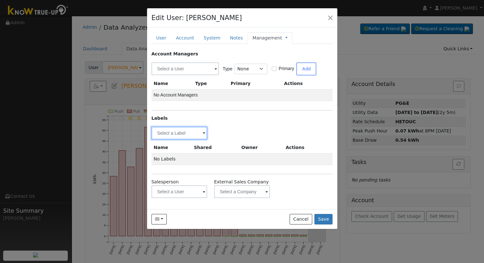
click at [174, 132] on input "text" at bounding box center [179, 133] width 56 height 13
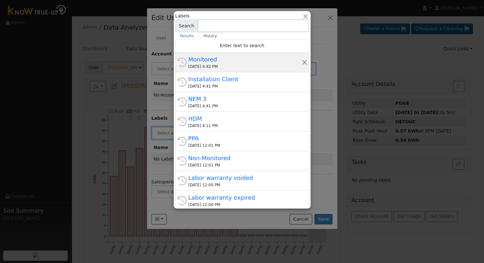
click at [210, 61] on div "Monitored" at bounding box center [244, 59] width 113 height 9
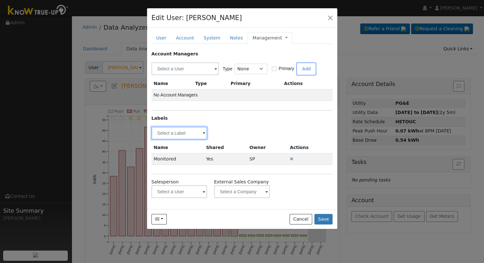
click at [183, 133] on input "text" at bounding box center [179, 133] width 56 height 13
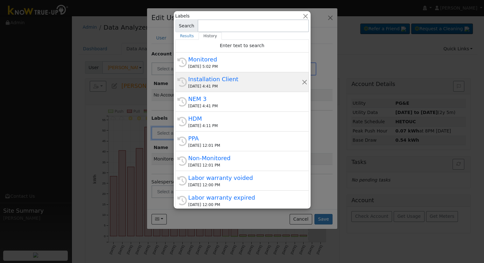
click at [225, 86] on div "[DATE] 4:41 PM" at bounding box center [244, 86] width 113 height 6
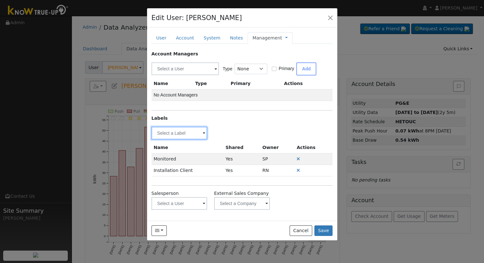
click at [207, 132] on input "text" at bounding box center [179, 133] width 56 height 13
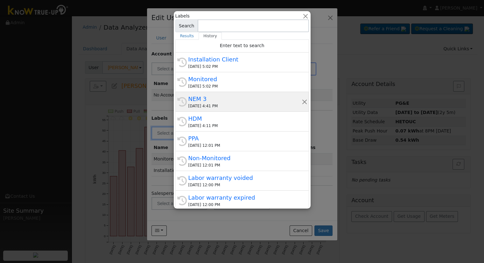
click at [219, 101] on div "NEM 3" at bounding box center [244, 99] width 113 height 9
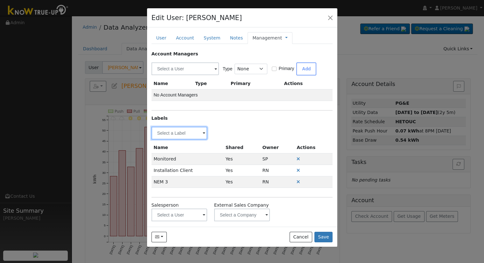
click at [186, 131] on input "text" at bounding box center [179, 133] width 56 height 13
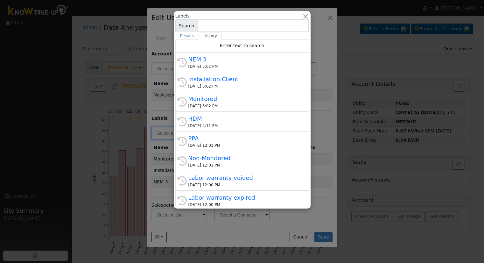
click at [327, 127] on div at bounding box center [242, 131] width 484 height 263
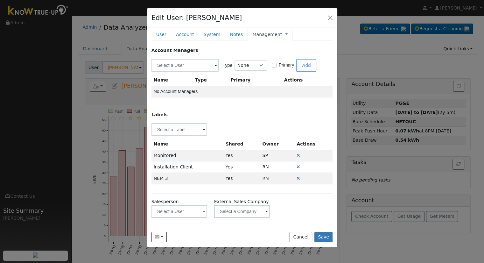
scroll to position [4, 0]
click at [186, 212] on input "text" at bounding box center [179, 210] width 56 height 13
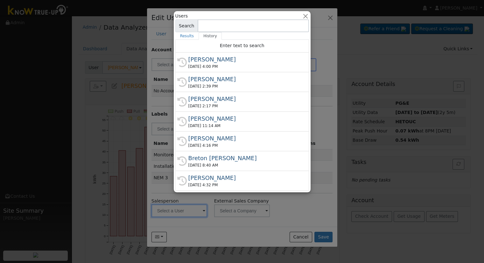
click at [243, 33] on ul "Results History" at bounding box center [242, 36] width 134 height 8
click at [238, 26] on input at bounding box center [253, 25] width 111 height 13
click at [305, 13] on button "button" at bounding box center [305, 16] width 7 height 7
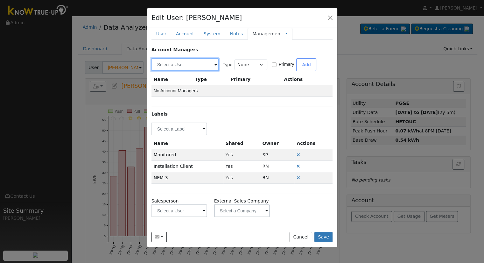
click at [193, 63] on input "text" at bounding box center [184, 64] width 67 height 13
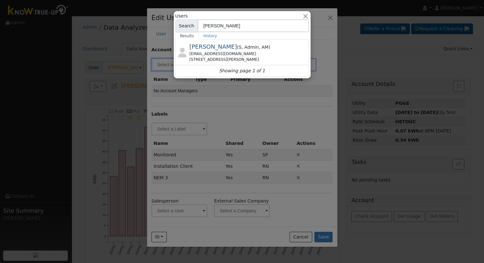
type input "[PERSON_NAME]"
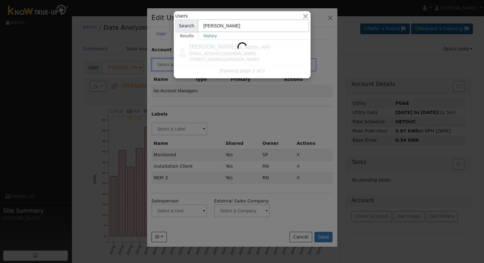
click at [243, 45] on icon at bounding box center [242, 47] width 13 height 13
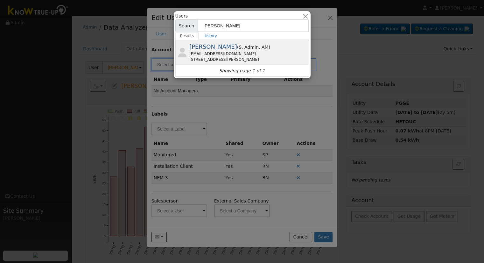
click at [241, 52] on div "[EMAIL_ADDRESS][DOMAIN_NAME]" at bounding box center [248, 54] width 118 height 6
type input "[PERSON_NAME]"
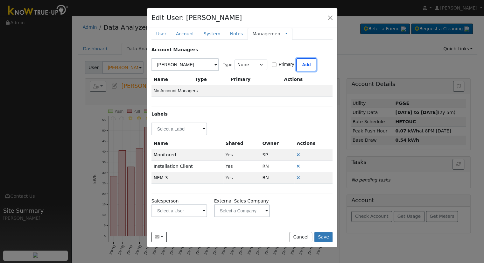
click at [303, 64] on button "Add" at bounding box center [306, 64] width 20 height 13
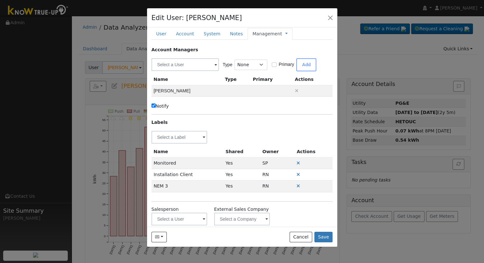
click at [156, 107] on label "Notify" at bounding box center [160, 106] width 18 height 7
click at [156, 107] on input "Notify" at bounding box center [153, 105] width 4 height 4
checkbox input "false"
click at [256, 34] on link "Management" at bounding box center [267, 34] width 30 height 7
click at [285, 51] on link "Billing" at bounding box center [307, 54] width 44 height 9
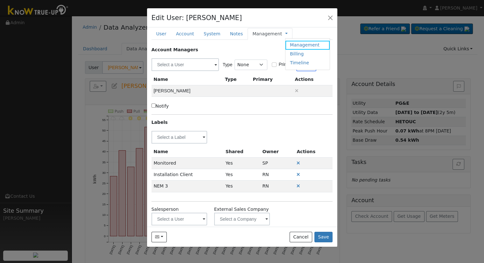
scroll to position [0, 0]
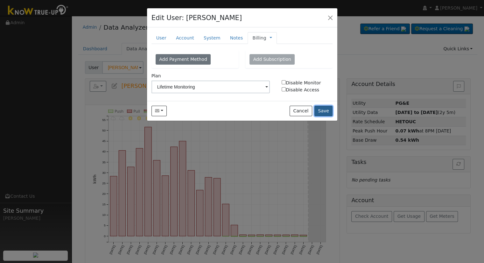
click at [324, 106] on button "Save" at bounding box center [323, 111] width 18 height 11
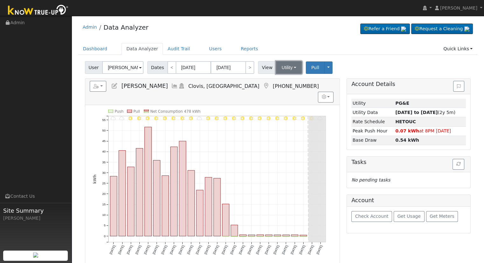
click at [281, 69] on button "Utility" at bounding box center [289, 67] width 26 height 13
click at [290, 91] on link "Solar" at bounding box center [297, 90] width 44 height 9
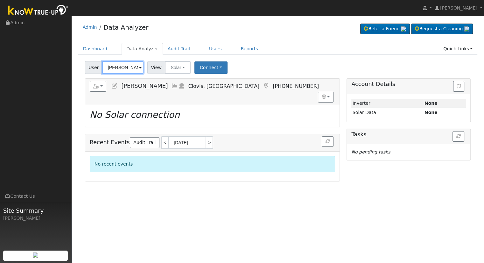
click at [125, 66] on input "[PERSON_NAME]" at bounding box center [122, 67] width 41 height 13
paste input "New Homeowner Account Search Accounts..."
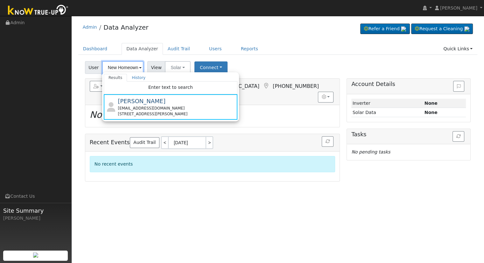
click at [128, 67] on input "New Homeowner Account Search Accounts..." at bounding box center [122, 67] width 41 height 13
paste input "[EMAIL_ADDRESS][DOMAIN_NAME]"
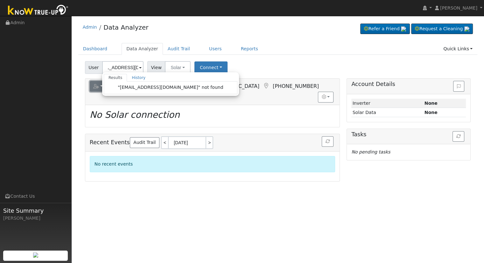
click at [97, 87] on icon "button" at bounding box center [96, 86] width 6 height 4
type input "[PERSON_NAME]"
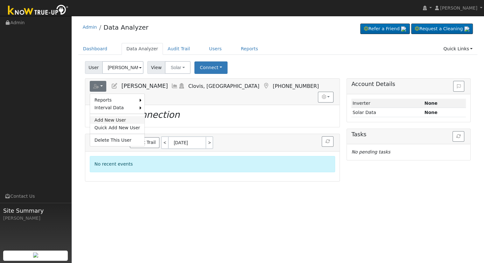
click at [109, 116] on link "Add New User" at bounding box center [117, 120] width 54 height 8
checkbox input "false"
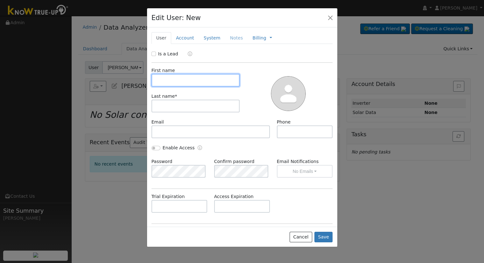
click at [207, 79] on input "text" at bounding box center [195, 80] width 88 height 13
paste input "[PERSON_NAME]"
type input "[PERSON_NAME]"
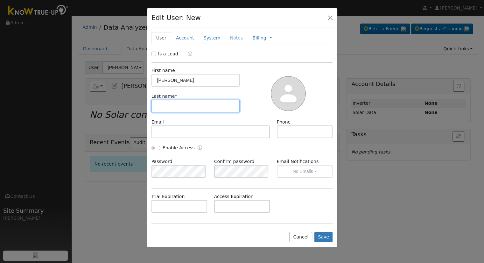
click at [197, 104] on input "text" at bounding box center [195, 106] width 88 height 13
paste input "Herwaldt"
type input "Herwaldt"
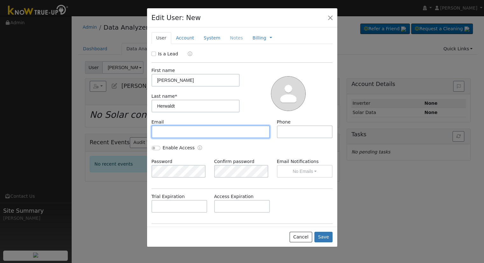
click at [206, 135] on input "text" at bounding box center [210, 131] width 119 height 13
paste input "[EMAIL_ADDRESS][DOMAIN_NAME]"
type input "[EMAIL_ADDRESS][DOMAIN_NAME]"
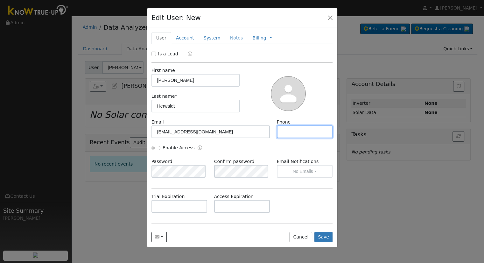
click at [289, 133] on input "text" at bounding box center [305, 131] width 56 height 13
paste input "[PHONE_NUMBER]"
type input "[PHONE_NUMBER]"
click at [154, 147] on input "Enable Access" at bounding box center [155, 148] width 9 height 4
checkbox input "true"
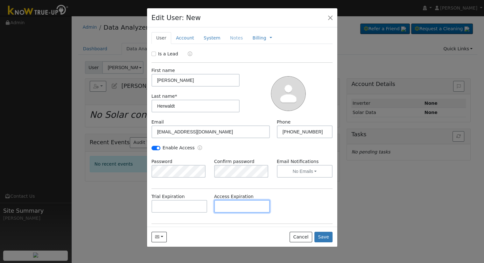
click at [247, 207] on input "text" at bounding box center [242, 206] width 56 height 13
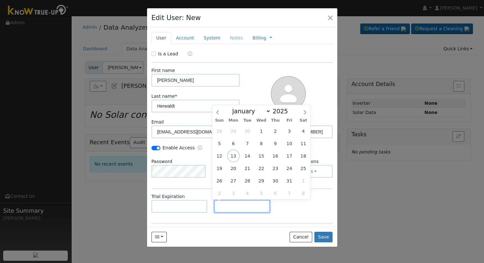
paste input "[DATE]"
type input "[DATE]"
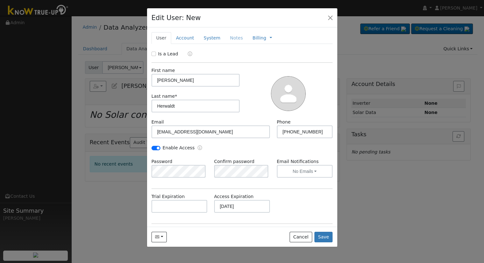
click at [294, 206] on div "Trial Expiration Access Expiration [DATE]" at bounding box center [242, 206] width 188 height 26
click at [302, 170] on button "No Emails" at bounding box center [305, 171] width 56 height 13
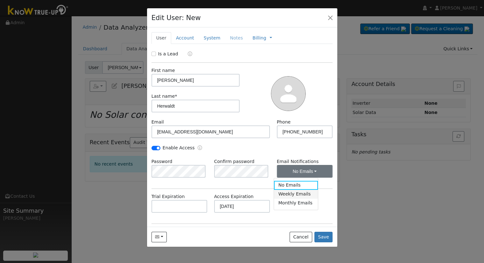
click at [298, 195] on link "Weekly Emails" at bounding box center [296, 194] width 44 height 9
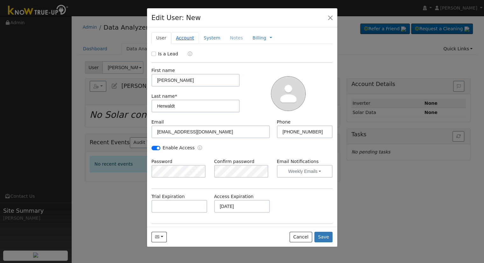
click at [183, 40] on link "Account" at bounding box center [185, 38] width 28 height 12
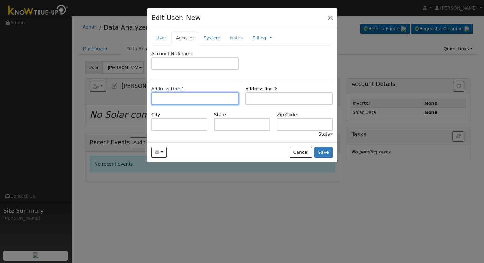
click at [183, 99] on input "text" at bounding box center [194, 98] width 87 height 13
paste input "1891 [GEOGRAPHIC_DATA]"
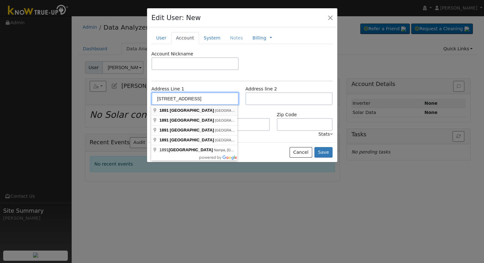
type input "1891 [GEOGRAPHIC_DATA]"
type input "Clovis"
type input "CA"
type input "93619"
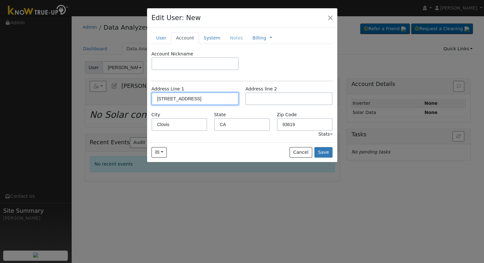
type input "1891 [GEOGRAPHIC_DATA]"
click at [208, 38] on link "System" at bounding box center [212, 38] width 26 height 12
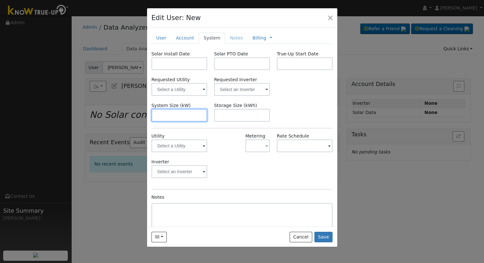
click at [163, 112] on input "text" at bounding box center [179, 115] width 56 height 13
paste input "15.580"
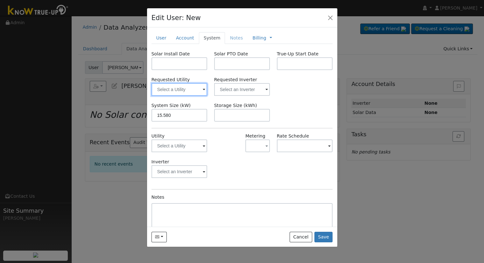
type input "15.6"
click at [169, 92] on input "text" at bounding box center [179, 89] width 56 height 13
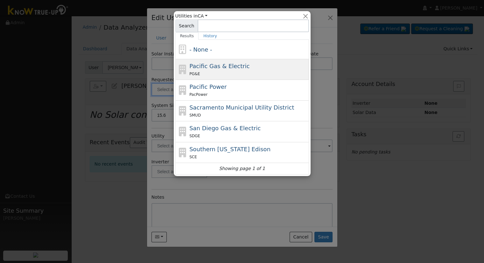
click at [235, 74] on div "PG&E" at bounding box center [248, 73] width 118 height 7
type input "Pacific Gas & Electric"
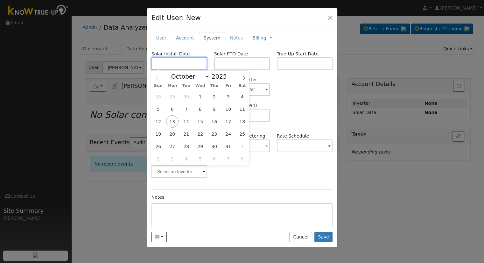
drag, startPoint x: 178, startPoint y: 58, endPoint x: 173, endPoint y: 63, distance: 7.2
click at [178, 58] on input "text" at bounding box center [179, 63] width 56 height 13
click at [190, 68] on input "text" at bounding box center [179, 63] width 56 height 13
paste input "[DATE]"
type input "[DATE]"
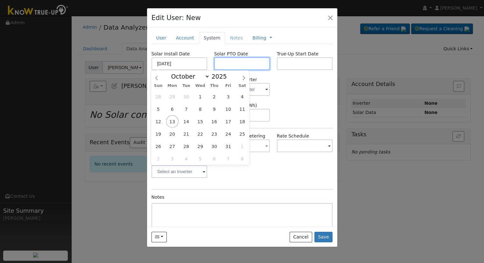
click at [244, 63] on input "text" at bounding box center [242, 63] width 56 height 13
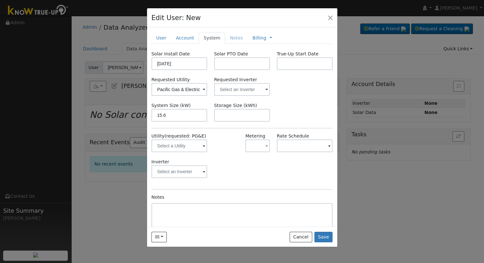
click at [289, 178] on div "Inverter" at bounding box center [242, 171] width 188 height 26
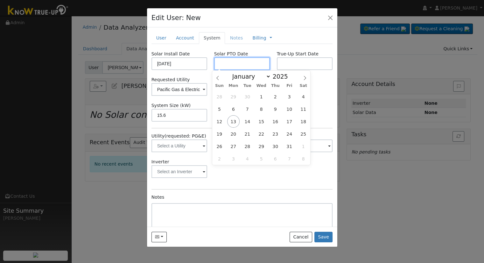
click at [230, 62] on input "text" at bounding box center [242, 63] width 56 height 13
click at [252, 68] on input "text" at bounding box center [242, 63] width 56 height 13
paste input "[DATE]"
type input "[DATE]"
click at [302, 175] on div "Inverter" at bounding box center [242, 171] width 188 height 26
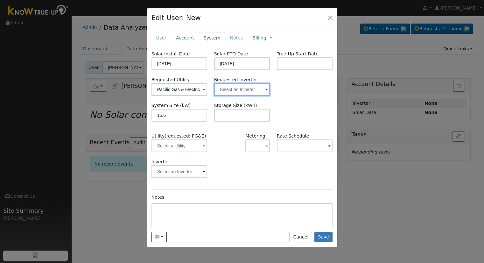
click at [228, 86] on input "text" at bounding box center [242, 89] width 56 height 13
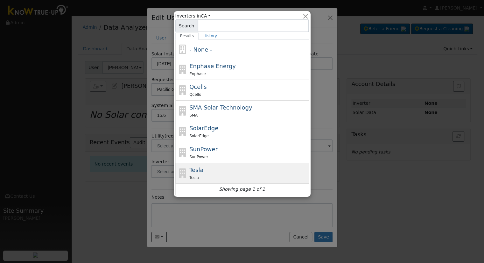
click at [225, 172] on div "Tesla Tesla" at bounding box center [248, 172] width 118 height 15
type input "Tesla"
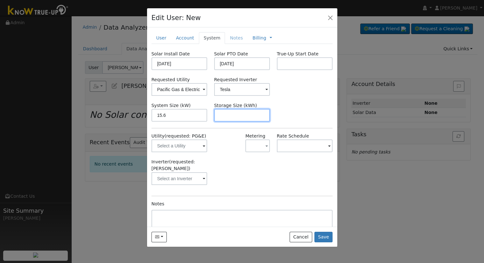
click at [240, 114] on input "text" at bounding box center [242, 115] width 56 height 13
click at [230, 113] on input "text" at bounding box center [242, 115] width 56 height 13
paste input "27.00"
type input "27"
click at [270, 40] on link at bounding box center [271, 38] width 3 height 7
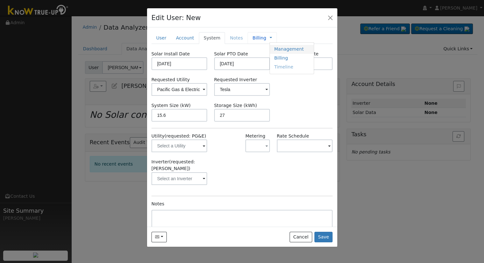
click at [270, 47] on link "Management" at bounding box center [292, 49] width 44 height 9
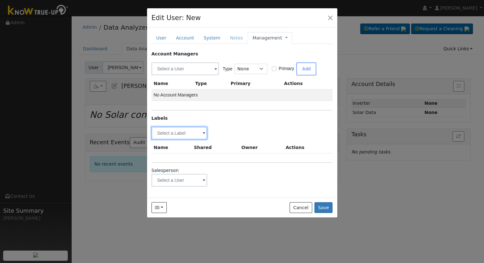
click at [182, 129] on input "text" at bounding box center [179, 133] width 56 height 13
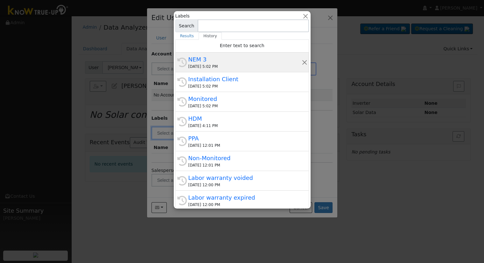
click at [236, 64] on div "[DATE] 5:02 PM" at bounding box center [244, 67] width 113 height 6
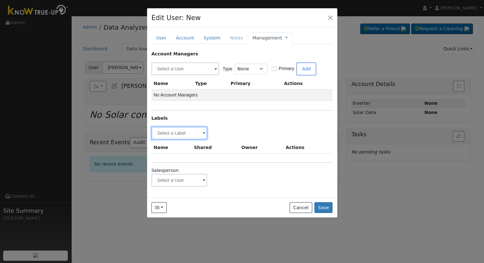
click at [183, 132] on input "text" at bounding box center [179, 133] width 56 height 13
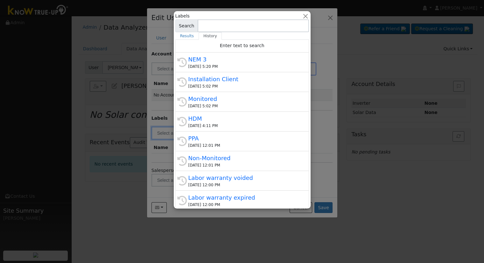
click at [334, 34] on div at bounding box center [242, 131] width 484 height 263
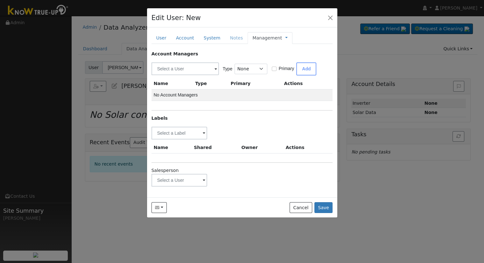
click at [266, 35] on link "Management" at bounding box center [267, 38] width 30 height 7
click at [290, 58] on link "Billing" at bounding box center [307, 58] width 44 height 9
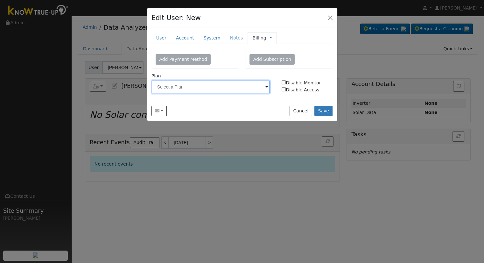
click at [203, 90] on input "text" at bounding box center [210, 87] width 119 height 13
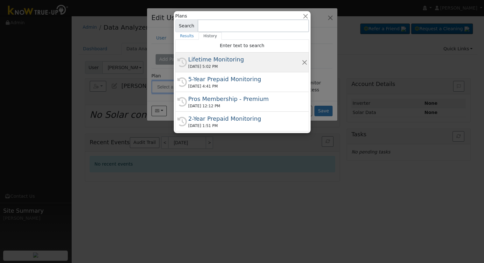
click at [214, 66] on div "[DATE] 5:02 PM" at bounding box center [244, 67] width 113 height 6
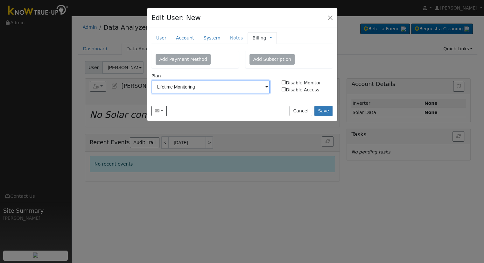
click at [216, 86] on input "Lifetime Monitoring" at bounding box center [210, 87] width 119 height 13
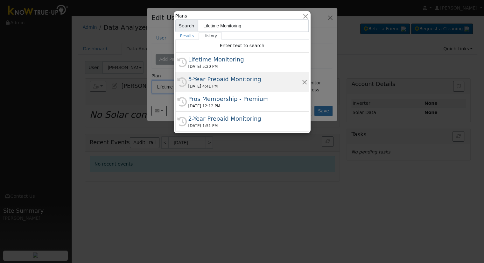
click at [223, 82] on div "5-Year Prepaid Monitoring" at bounding box center [244, 79] width 113 height 9
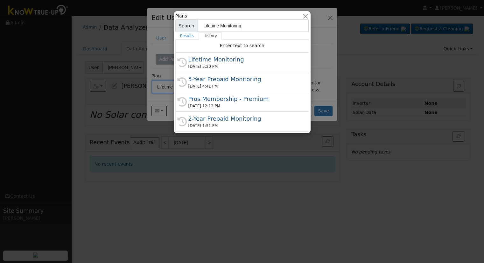
type input "5-Year Prepaid Monitoring"
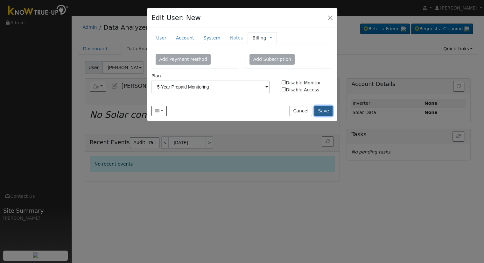
click at [317, 108] on button "Save" at bounding box center [323, 111] width 18 height 11
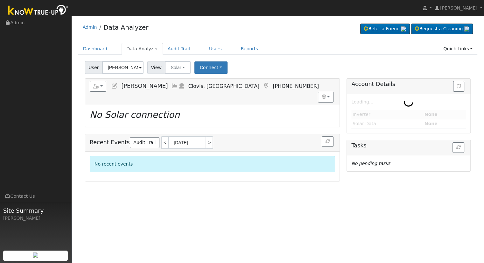
type input "[PERSON_NAME]"
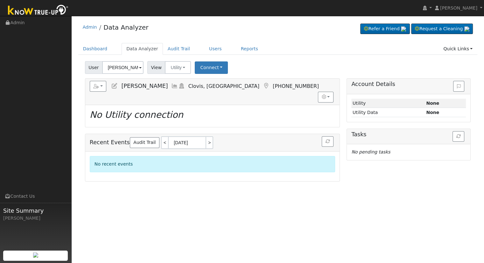
click at [116, 86] on icon at bounding box center [114, 86] width 7 height 6
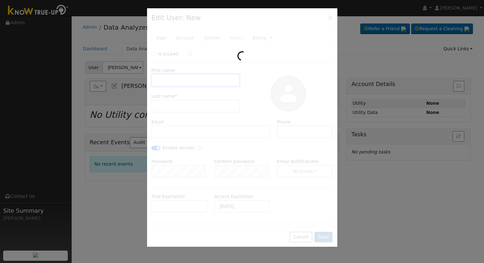
type input "[PERSON_NAME]"
type input "Herwaldt"
type input "[EMAIL_ADDRESS][DOMAIN_NAME]"
type input "[PHONE_NUMBER]"
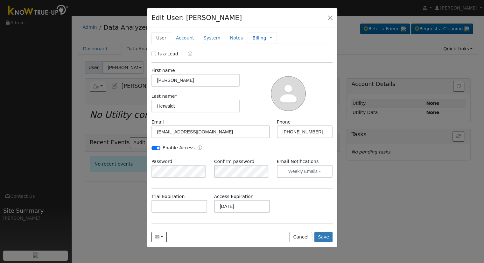
click at [255, 40] on link "Billing" at bounding box center [259, 38] width 14 height 7
type input "5-Year Prepaid Monitoring"
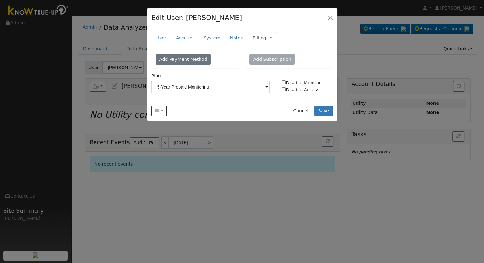
click at [253, 38] on link "Billing" at bounding box center [259, 38] width 14 height 7
click at [274, 48] on link "Management" at bounding box center [292, 49] width 44 height 9
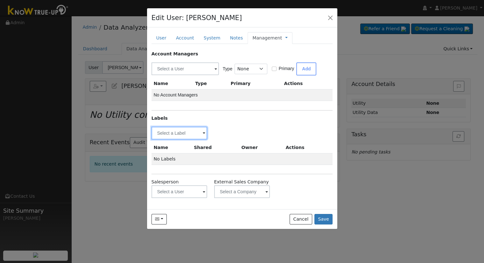
click at [169, 134] on input "text" at bounding box center [179, 133] width 56 height 13
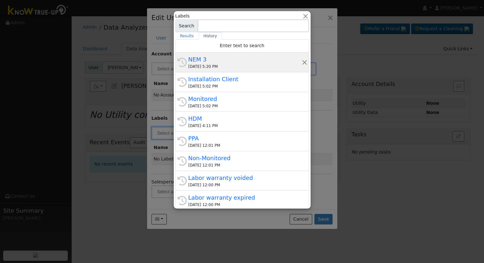
click at [223, 66] on div "[DATE] 5:20 PM" at bounding box center [244, 67] width 113 height 6
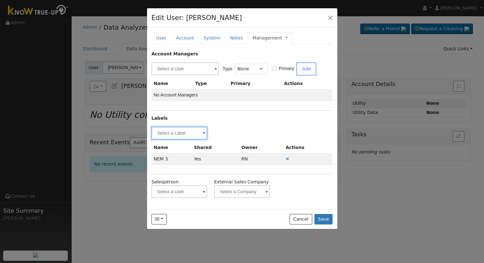
click at [180, 132] on input "text" at bounding box center [179, 133] width 56 height 13
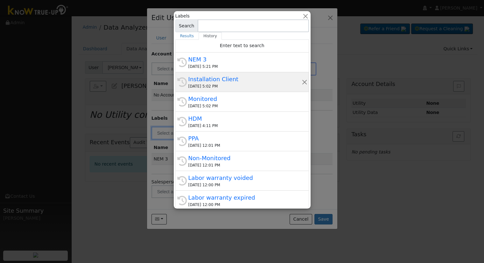
click at [234, 79] on div "Installation Client" at bounding box center [244, 79] width 113 height 9
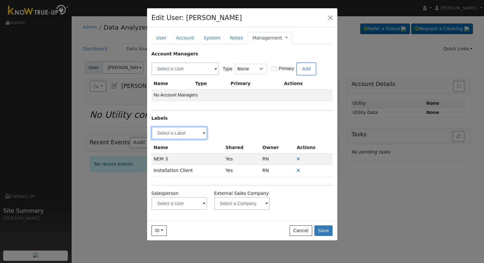
click at [187, 134] on input "text" at bounding box center [179, 133] width 56 height 13
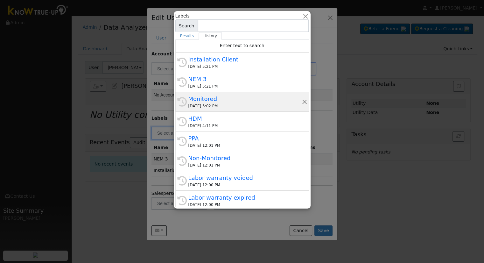
click at [233, 101] on div "Monitored" at bounding box center [244, 99] width 113 height 9
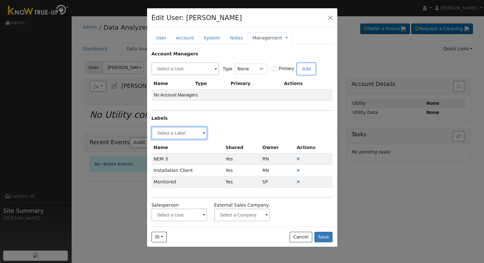
click at [195, 133] on input "text" at bounding box center [179, 133] width 56 height 13
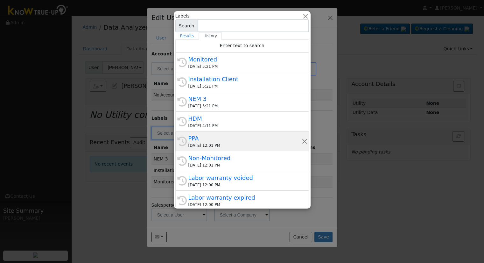
click at [218, 139] on div "PPA" at bounding box center [244, 138] width 113 height 9
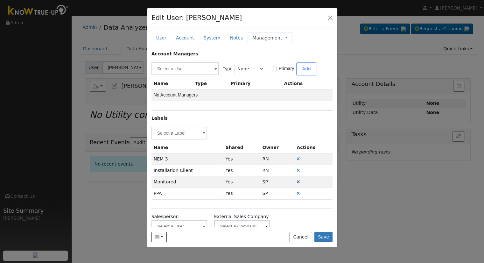
click at [297, 181] on icon at bounding box center [299, 181] width 4 height 4
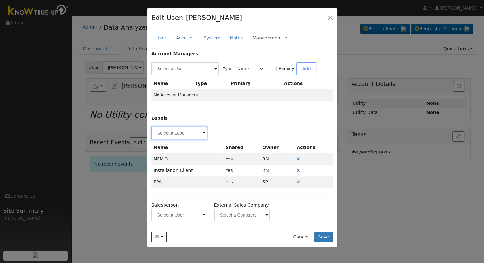
click at [187, 135] on input "text" at bounding box center [179, 133] width 56 height 13
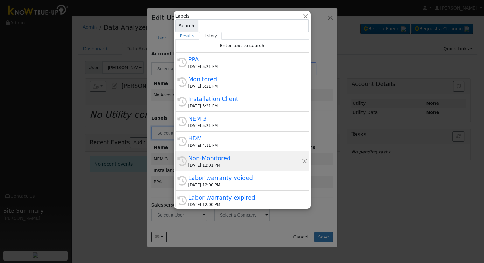
click at [235, 160] on div "Non-Monitored" at bounding box center [244, 158] width 113 height 9
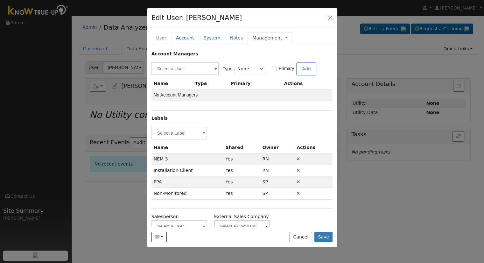
click at [178, 36] on link "Account" at bounding box center [185, 38] width 28 height 12
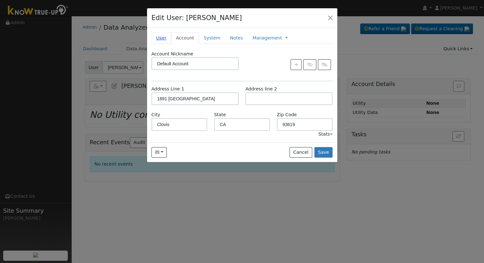
click at [168, 37] on link "User" at bounding box center [161, 38] width 20 height 12
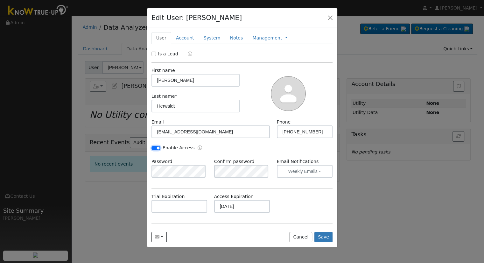
click at [154, 147] on input "Enable Access" at bounding box center [155, 148] width 9 height 4
checkbox input "false"
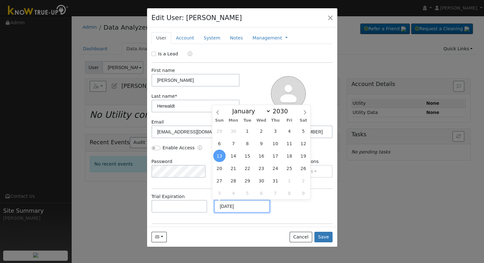
drag, startPoint x: 249, startPoint y: 210, endPoint x: 167, endPoint y: 210, distance: 81.8
click at [167, 210] on div "Trial Expiration Access Expiration [DATE]" at bounding box center [242, 206] width 188 height 26
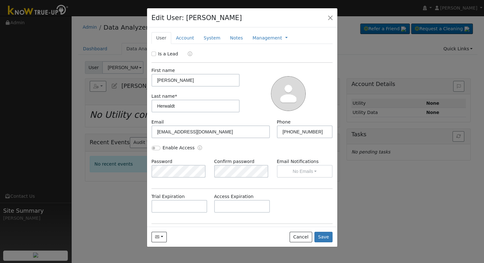
click at [325, 209] on div "Trial Expiration Access Expiration" at bounding box center [242, 206] width 188 height 26
click at [323, 237] on button "Save" at bounding box center [323, 237] width 18 height 11
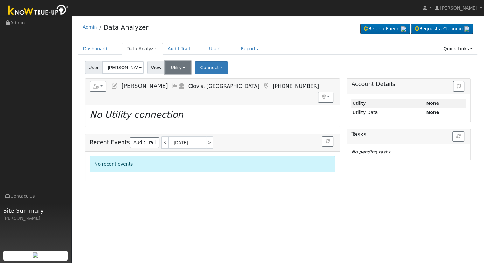
click at [172, 68] on button "Utility" at bounding box center [178, 67] width 26 height 13
click at [130, 69] on input "[PERSON_NAME]" at bounding box center [122, 67] width 41 height 13
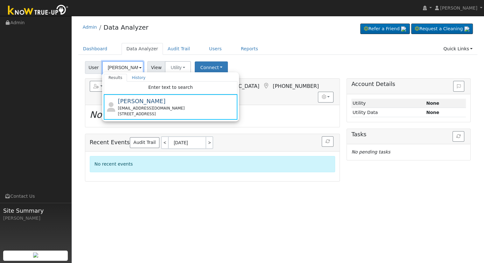
click at [123, 68] on input "[PERSON_NAME]" at bounding box center [122, 67] width 41 height 13
paste input "[EMAIL_ADDRESS][DOMAIN_NAME]"
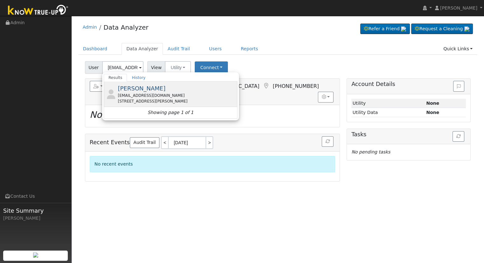
click at [151, 95] on div "[EMAIL_ADDRESS][DOMAIN_NAME]" at bounding box center [177, 96] width 118 height 6
type input "[PERSON_NAME]"
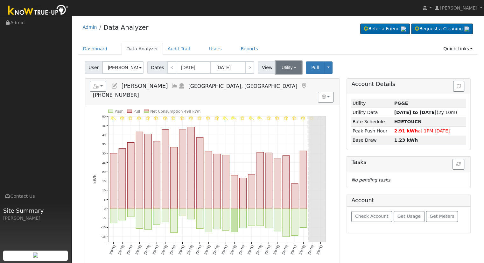
click at [276, 69] on button "Utility" at bounding box center [289, 67] width 26 height 13
click at [268, 93] on div "Reports Scenario Health Check Energy Audit Account Timeline User Audit Trail In…" at bounding box center [212, 92] width 254 height 26
click at [264, 105] on div "10/13 - MostlyCloudy 10/12 - Clear 10/11 - Clear 10/10 - Clear 10/09 - Clear 10…" at bounding box center [212, 184] width 254 height 159
click at [195, 83] on h5 "Reports Scenario Health Check Energy Audit Account Timeline User Audit Trail In…" at bounding box center [212, 90] width 245 height 18
click at [300, 83] on icon at bounding box center [303, 86] width 7 height 6
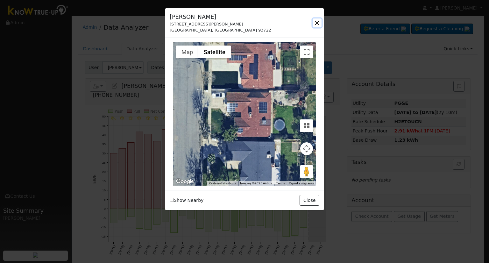
click at [316, 25] on button "button" at bounding box center [316, 22] width 9 height 9
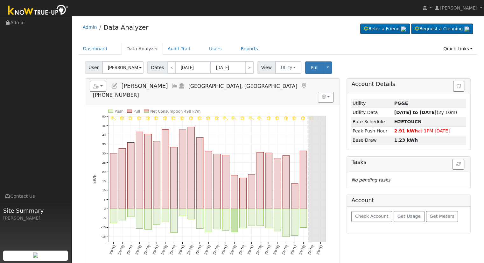
click at [116, 86] on icon at bounding box center [114, 86] width 7 height 6
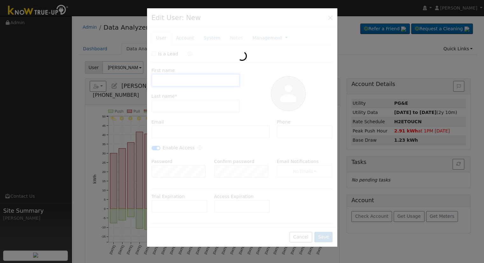
type input "[PERSON_NAME]"
type input "[EMAIL_ADDRESS][DOMAIN_NAME]"
type input "[PHONE_NUMBER]"
checkbox input "true"
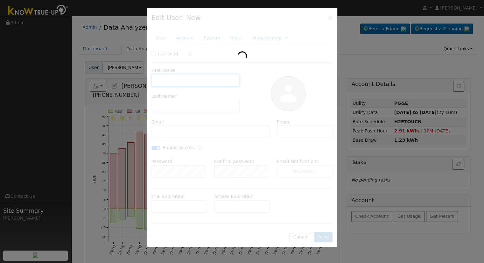
type input "Default Account"
type input "[STREET_ADDRESS][PERSON_NAME]"
type input "[GEOGRAPHIC_DATA]"
type input "CA"
type input "93722"
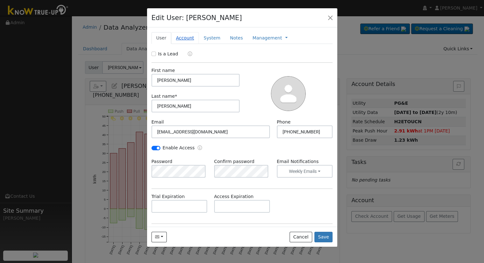
click at [184, 39] on link "Account" at bounding box center [185, 38] width 28 height 12
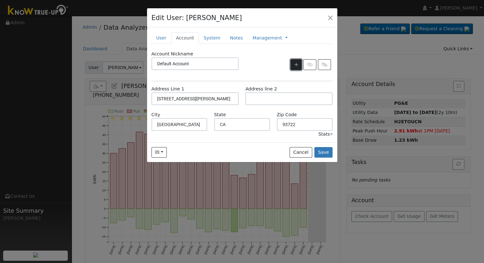
click at [298, 66] on icon "button" at bounding box center [296, 64] width 4 height 4
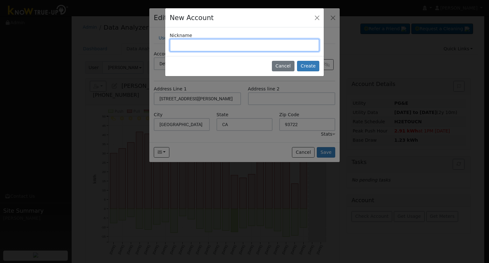
click at [186, 45] on input "text" at bounding box center [245, 45] width 150 height 13
click at [191, 42] on input "text" at bounding box center [245, 45] width 150 height 13
paste input "[STREET_ADDRESS]"
type input "[STREET_ADDRESS]"
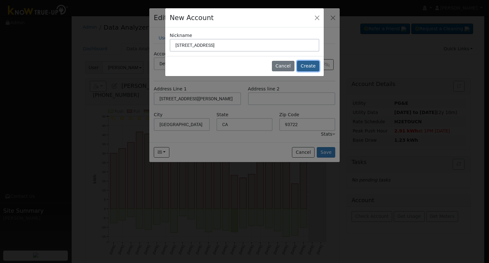
click at [311, 67] on button "Create" at bounding box center [308, 66] width 22 height 11
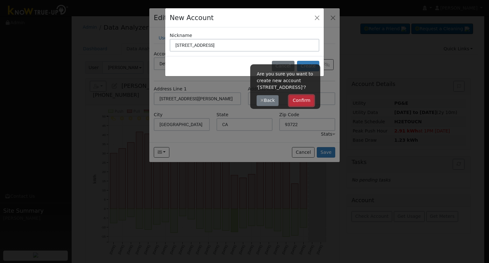
click at [306, 101] on button "Confirm" at bounding box center [301, 100] width 25 height 11
type input "[STREET_ADDRESS]"
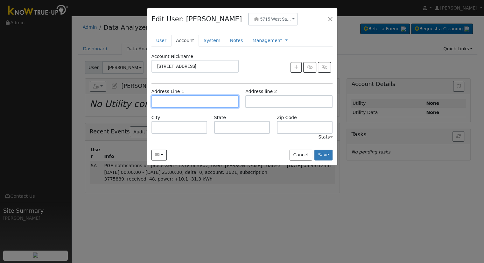
click at [213, 100] on input "text" at bounding box center [194, 101] width 87 height 13
paste input "[STREET_ADDRESS]"
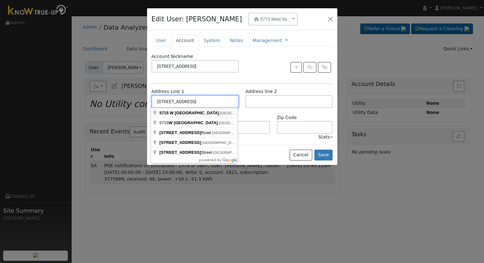
type input "[STREET_ADDRESS]"
type input "[GEOGRAPHIC_DATA]"
type input "CA"
type input "93722"
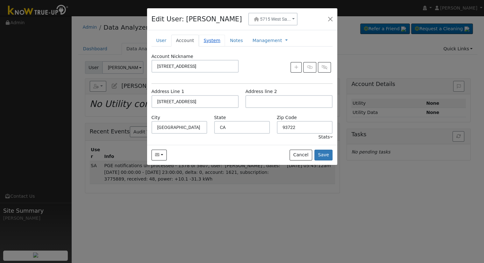
click at [201, 41] on link "System" at bounding box center [212, 41] width 26 height 12
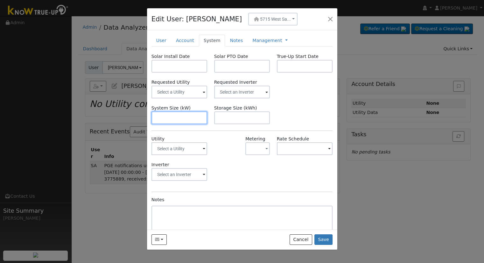
click at [177, 120] on input "text" at bounding box center [179, 117] width 56 height 13
paste input "8.200"
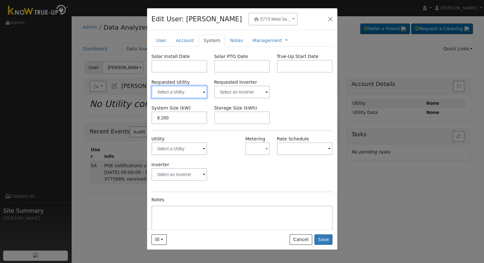
type input "8.2"
click at [172, 92] on input "text" at bounding box center [179, 92] width 56 height 13
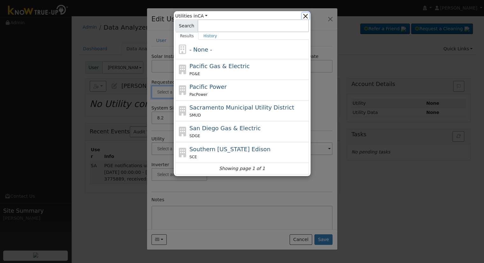
click at [305, 17] on button "button" at bounding box center [305, 16] width 7 height 7
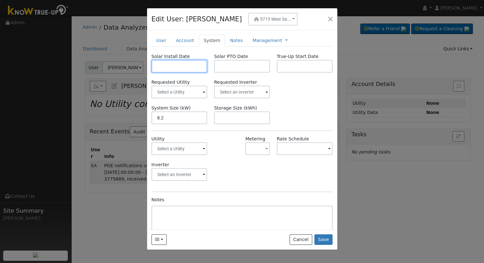
click at [173, 68] on input "text" at bounding box center [179, 66] width 56 height 13
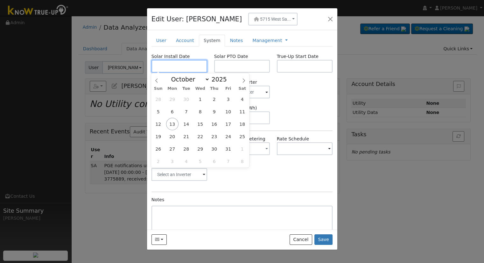
paste input "[DATE]"
type input "[DATE]"
click at [232, 65] on input "text" at bounding box center [242, 66] width 56 height 13
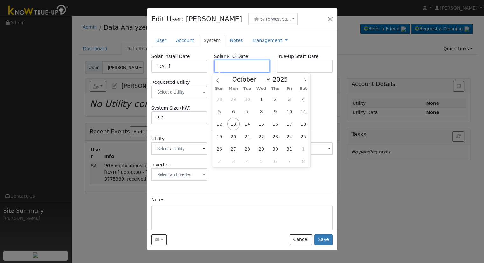
click at [251, 66] on input "text" at bounding box center [242, 66] width 56 height 13
paste input "[DATE]"
type input "[DATE]"
click at [279, 186] on div "Inverter" at bounding box center [242, 174] width 188 height 26
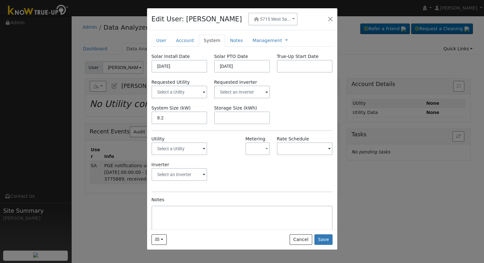
click at [237, 83] on label "Requested Inverter" at bounding box center [242, 82] width 56 height 7
click at [183, 95] on input "text" at bounding box center [179, 92] width 56 height 13
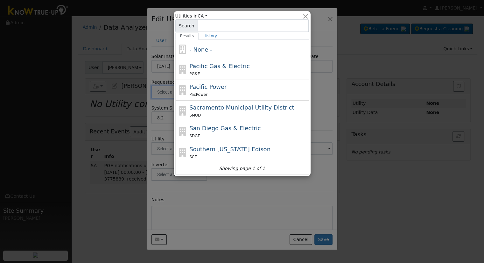
click at [250, 194] on div at bounding box center [242, 131] width 484 height 263
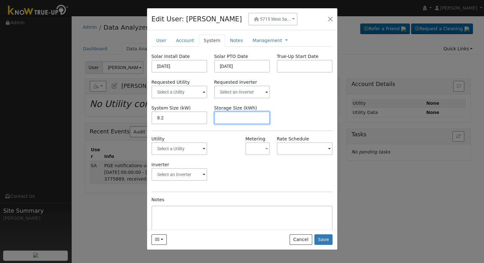
click at [224, 118] on input "text" at bounding box center [242, 117] width 56 height 13
paste input "13.50"
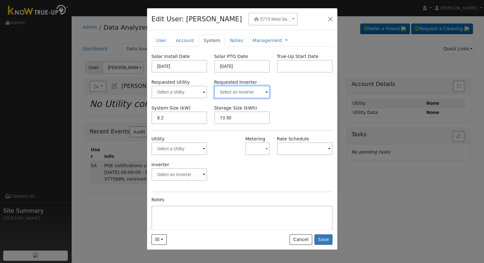
type input "13.5"
click at [228, 93] on input "text" at bounding box center [242, 92] width 56 height 13
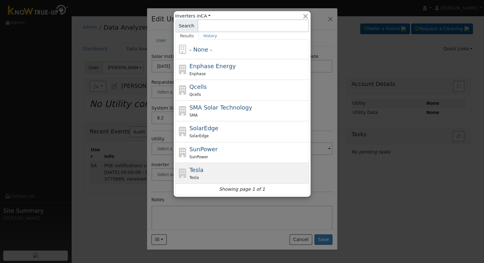
click at [223, 171] on div "Tesla Tesla" at bounding box center [248, 172] width 118 height 15
type input "Tesla"
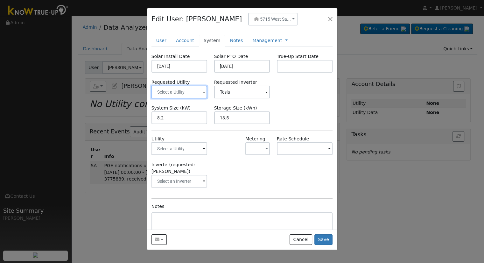
click at [169, 91] on input "text" at bounding box center [179, 92] width 56 height 13
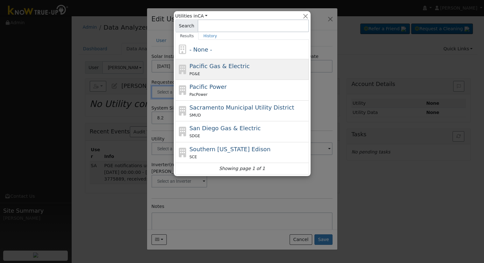
click at [210, 74] on div "PG&E" at bounding box center [248, 73] width 118 height 7
type input "Pacific Gas & Electric"
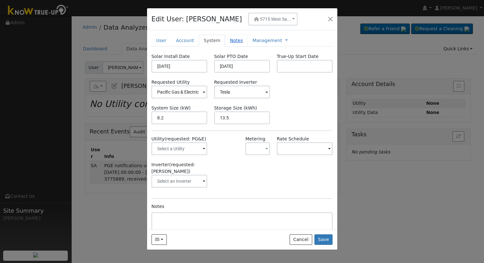
click at [238, 42] on link "Notes" at bounding box center [236, 41] width 23 height 12
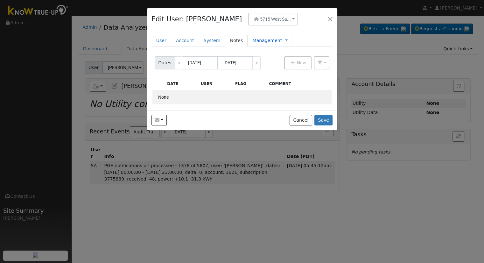
click at [252, 39] on link "Management" at bounding box center [267, 40] width 30 height 7
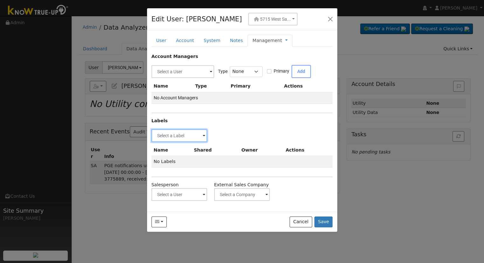
click at [187, 137] on input "text" at bounding box center [179, 135] width 56 height 13
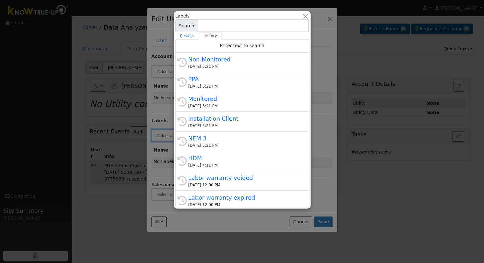
click at [306, 19] on input at bounding box center [253, 25] width 111 height 13
click at [306, 12] on div "Labels All Utilities All States AL AK [GEOGRAPHIC_DATA] [GEOGRAPHIC_DATA] [GEOG…" at bounding box center [242, 109] width 137 height 197
click at [306, 15] on button "button" at bounding box center [305, 16] width 7 height 7
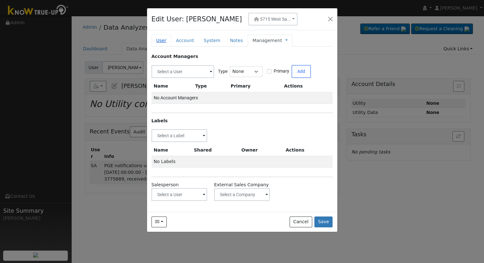
click at [164, 40] on link "User" at bounding box center [161, 41] width 20 height 12
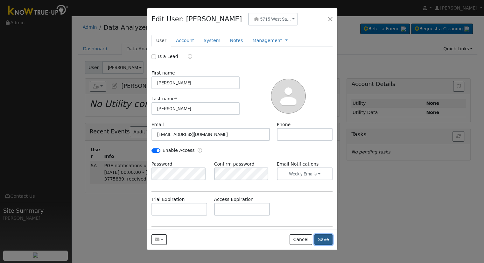
click at [329, 242] on button "Save" at bounding box center [323, 239] width 18 height 11
